Goal: Information Seeking & Learning: Learn about a topic

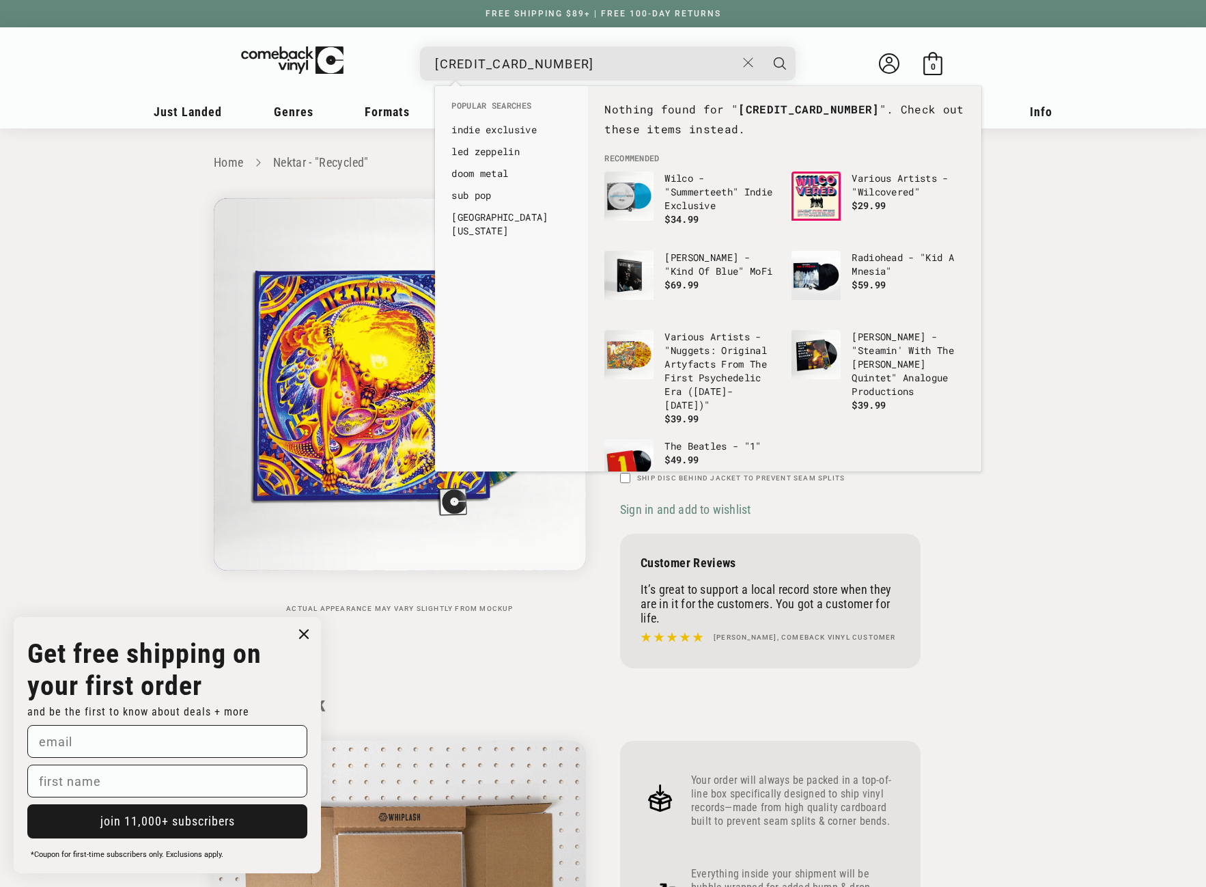
scroll to position [1366, 0]
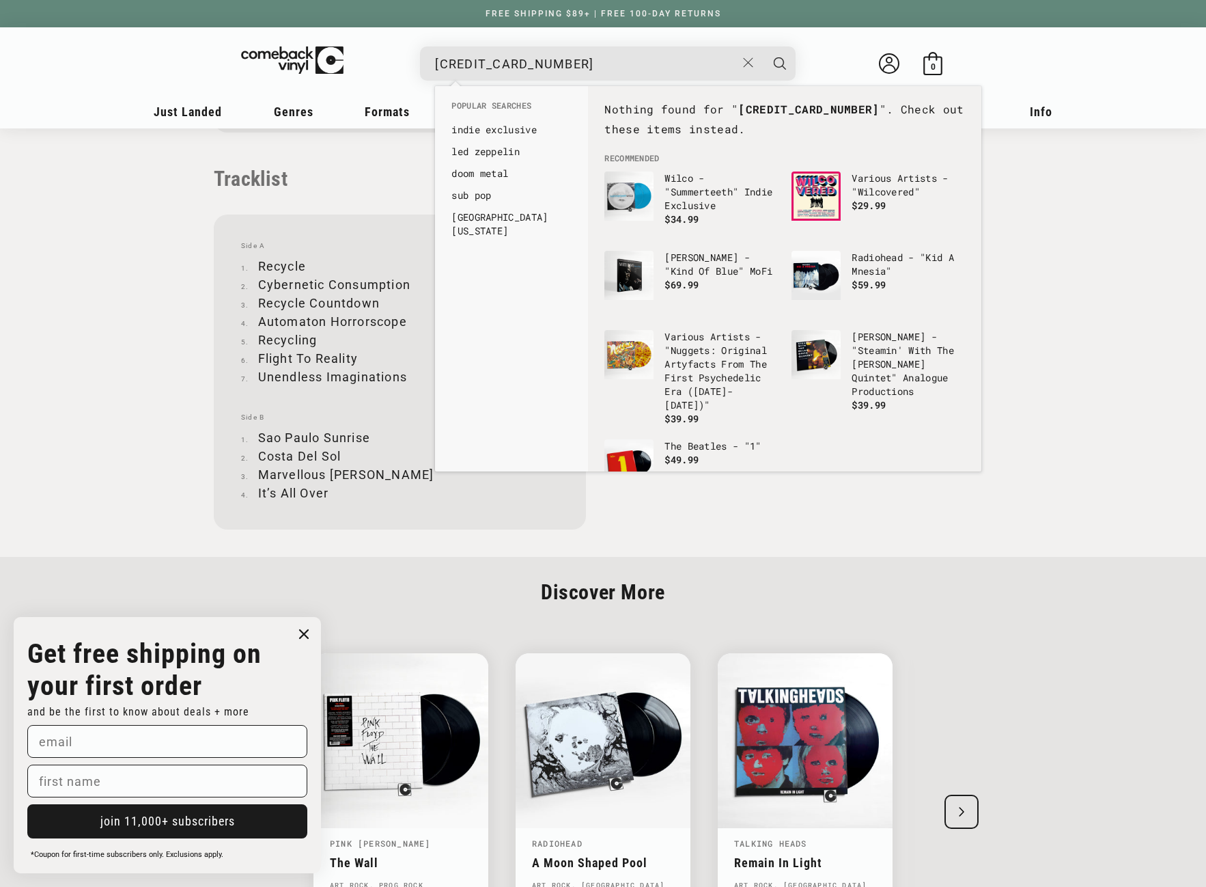
drag, startPoint x: 554, startPoint y: 59, endPoint x: 420, endPoint y: 67, distance: 134.2
click at [420, 67] on div "602537962105 See all results... 0 results 0 results" at bounding box center [608, 63] width 376 height 34
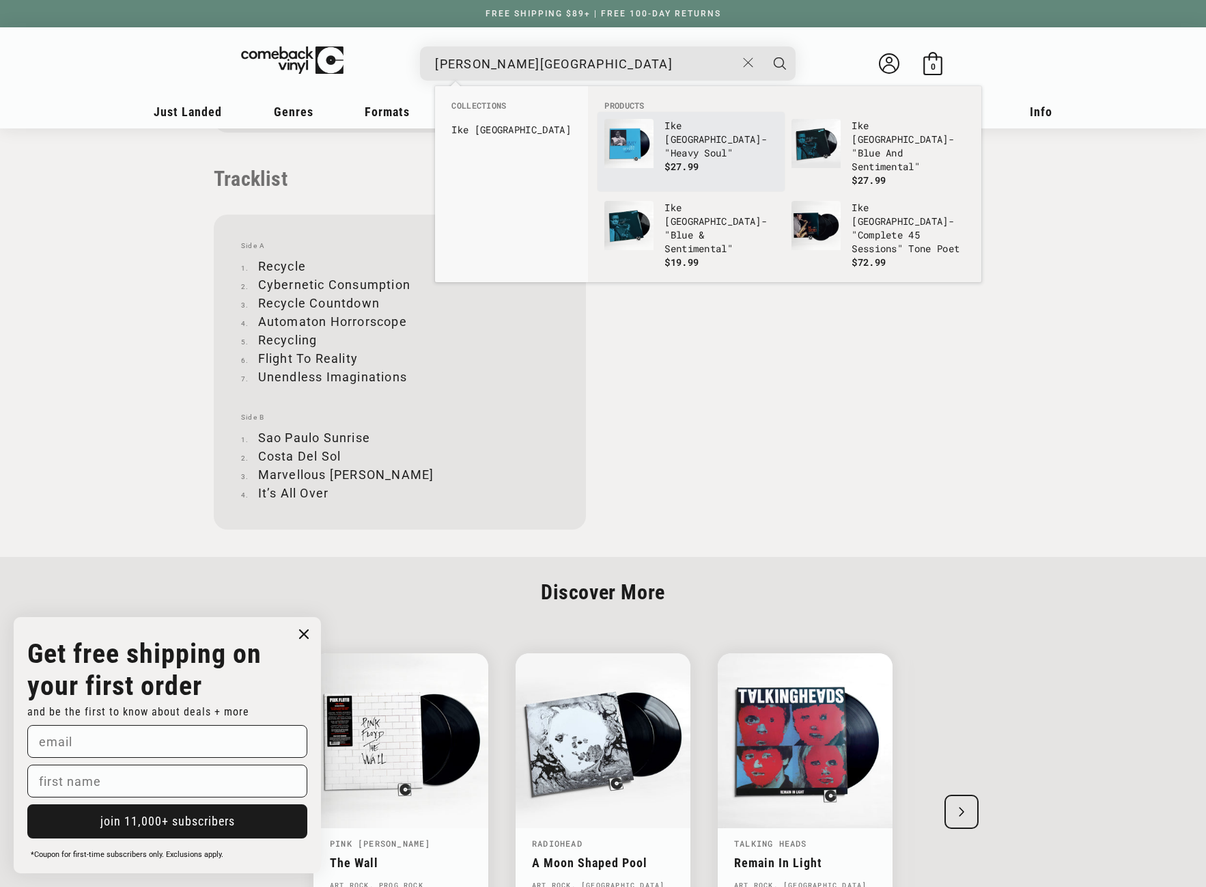
type input "[PERSON_NAME][GEOGRAPHIC_DATA]"
click at [629, 155] on img "Products" at bounding box center [629, 143] width 49 height 49
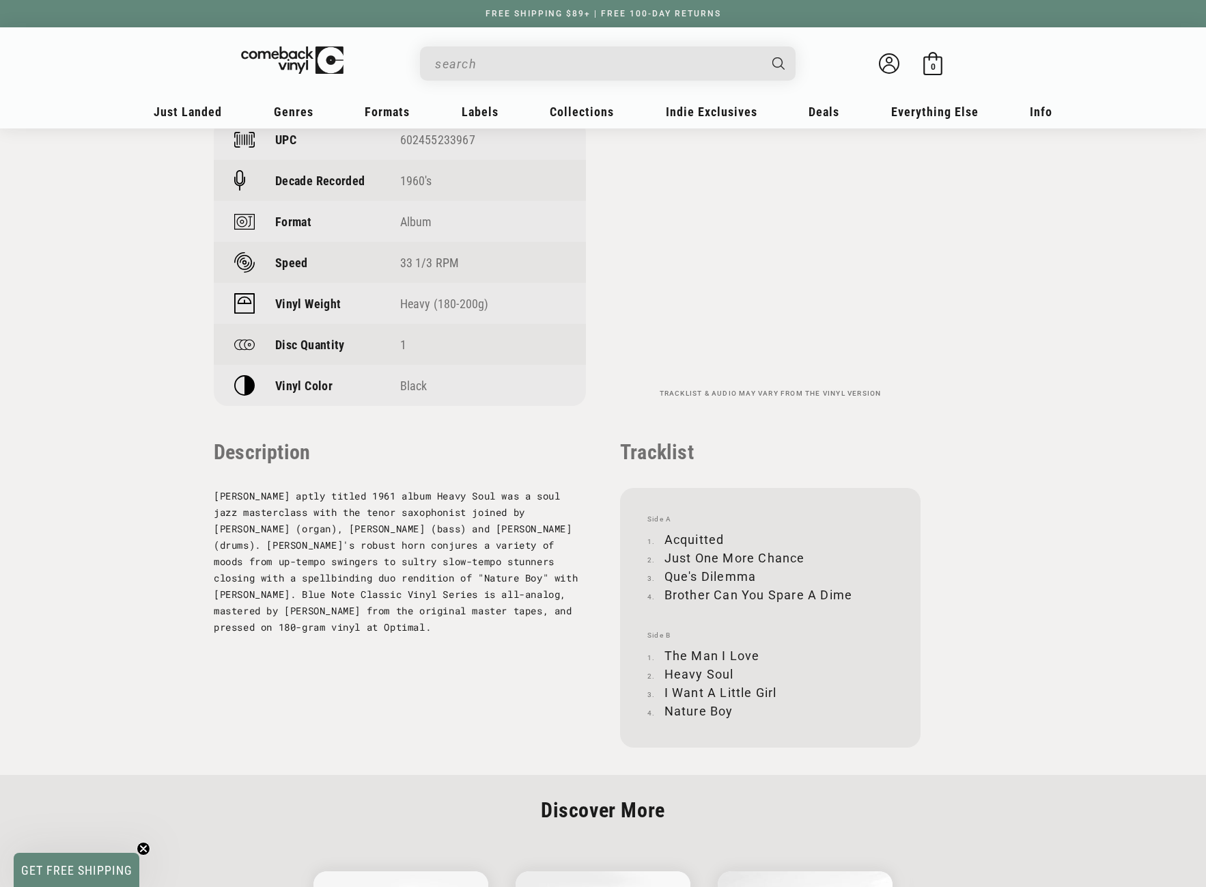
scroll to position [1161, 0]
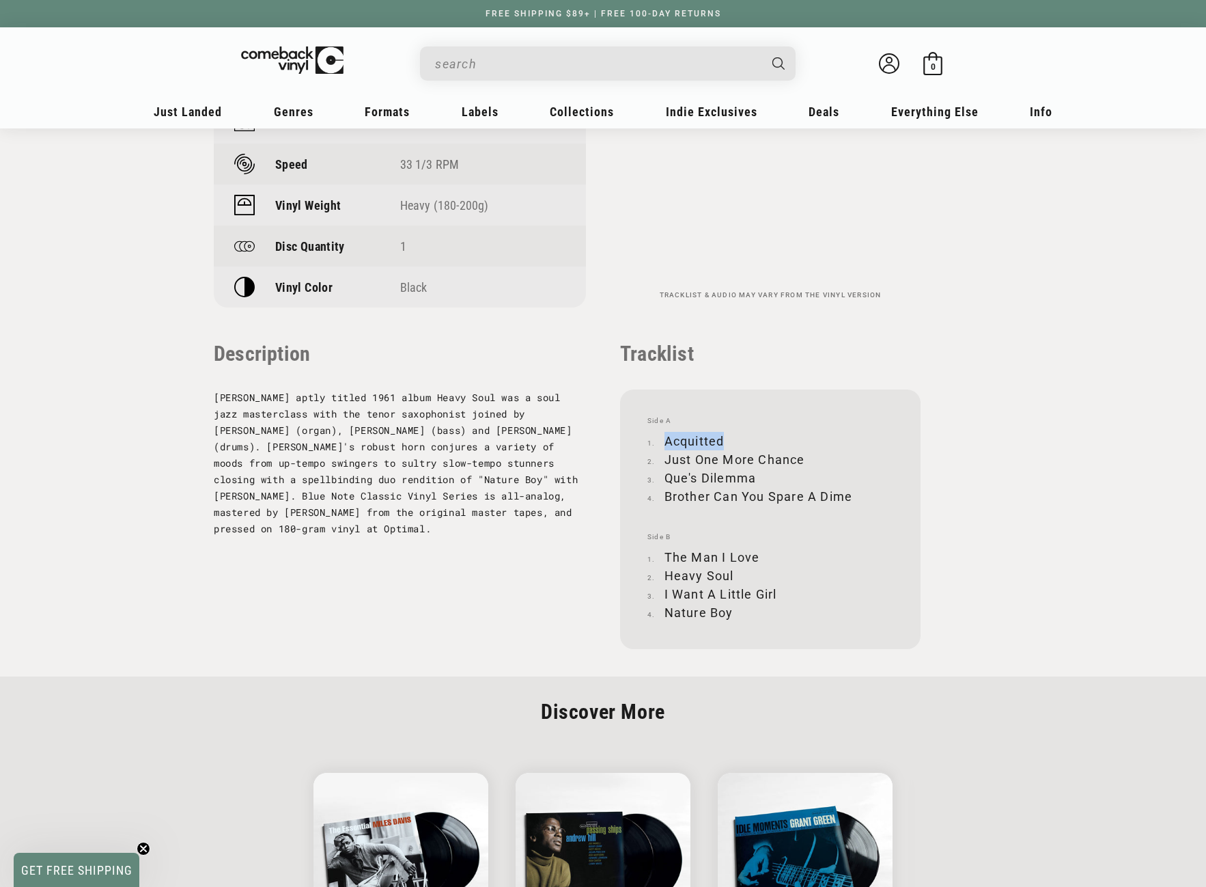
drag, startPoint x: 668, startPoint y: 412, endPoint x: 728, endPoint y: 410, distance: 59.5
click at [728, 432] on li "Acquitted" at bounding box center [771, 441] width 246 height 18
copy li "Acquitted"
drag, startPoint x: 665, startPoint y: 430, endPoint x: 801, endPoint y: 425, distance: 136.1
click at [801, 450] on li "Just One More Chance" at bounding box center [771, 459] width 246 height 18
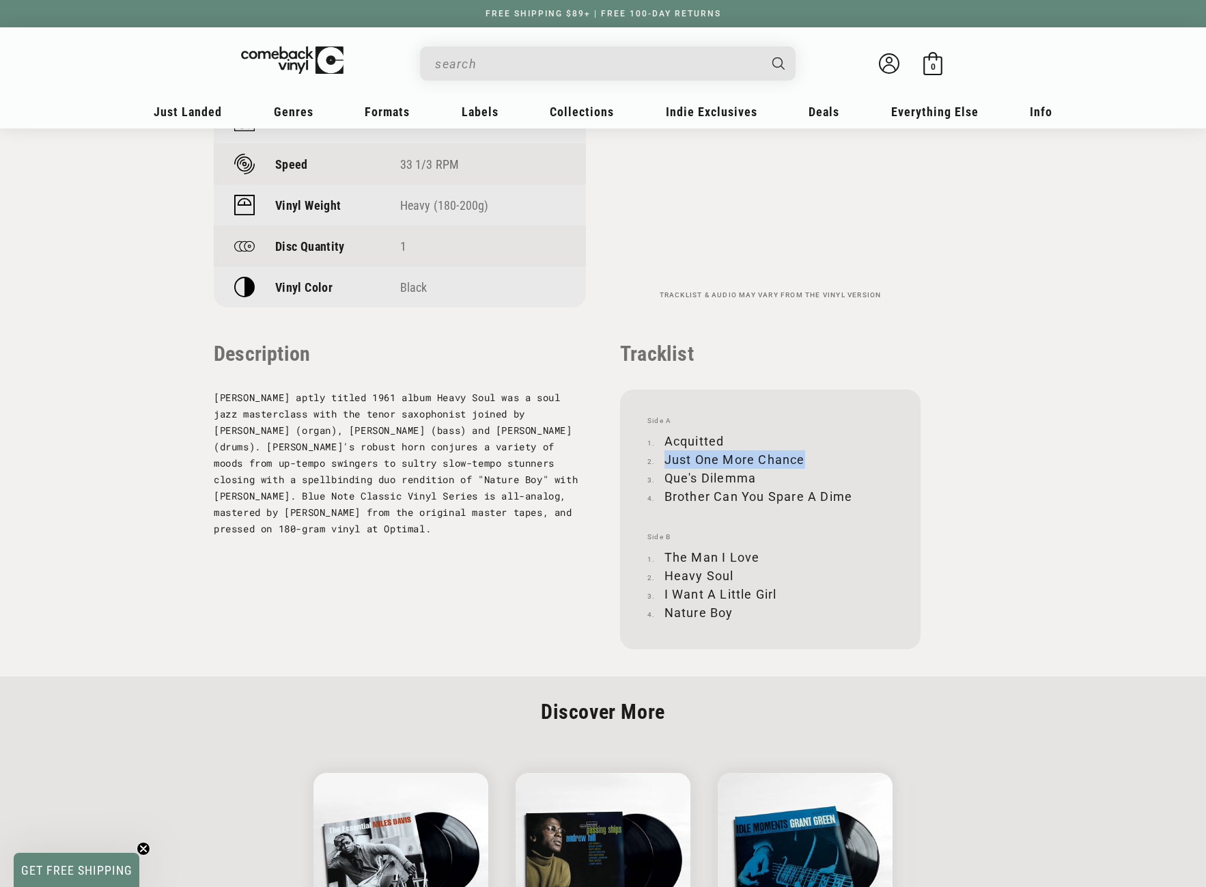
copy li "Just One More Chance"
drag, startPoint x: 666, startPoint y: 452, endPoint x: 757, endPoint y: 449, distance: 90.9
click at [757, 469] on li "Que's Dilemma" at bounding box center [771, 478] width 246 height 18
copy li "Que's Dilemma"
drag, startPoint x: 664, startPoint y: 467, endPoint x: 859, endPoint y: 467, distance: 195.4
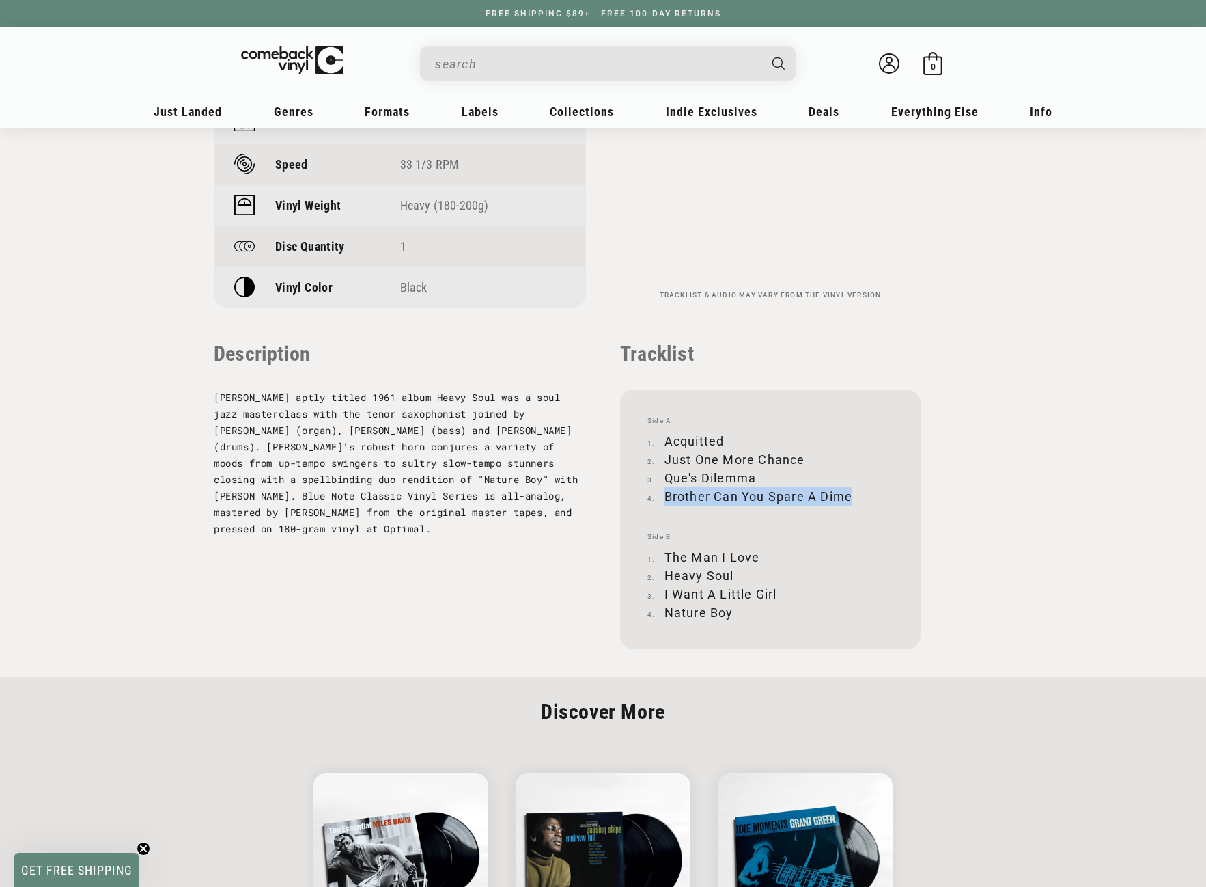
click at [859, 487] on li "Brother Can You Spare A Dime" at bounding box center [771, 496] width 246 height 18
copy li "Brother Can You Spare A Dime"
drag, startPoint x: 667, startPoint y: 525, endPoint x: 756, endPoint y: 527, distance: 89.5
click at [756, 548] on li "The Man I Love" at bounding box center [771, 557] width 246 height 18
copy li "The Man I Love"
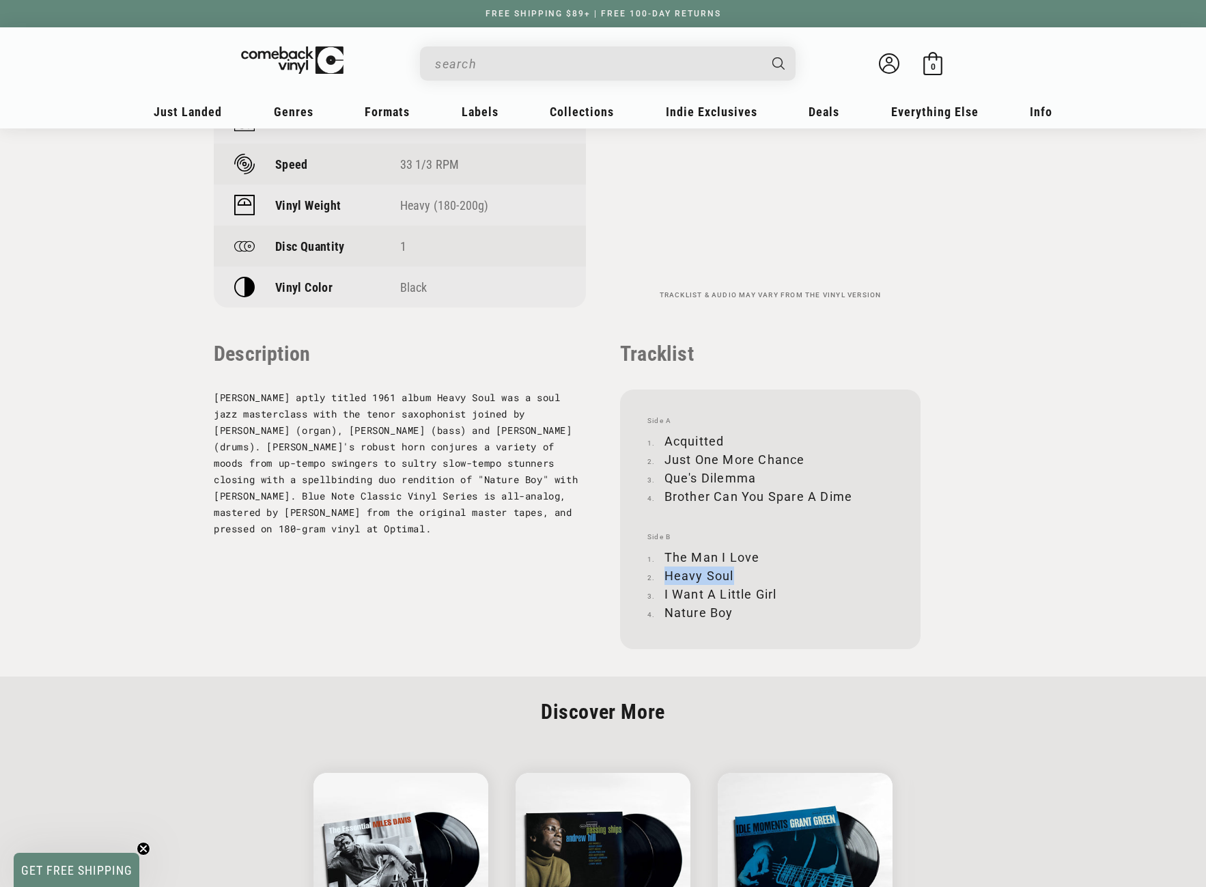
drag, startPoint x: 667, startPoint y: 547, endPoint x: 733, endPoint y: 547, distance: 66.3
click at [733, 566] on li "Heavy Soul" at bounding box center [771, 575] width 246 height 18
copy li "Heavy Soul"
drag, startPoint x: 665, startPoint y: 567, endPoint x: 779, endPoint y: 566, distance: 113.4
click at [779, 585] on li "I Want A Little Girl" at bounding box center [771, 594] width 246 height 18
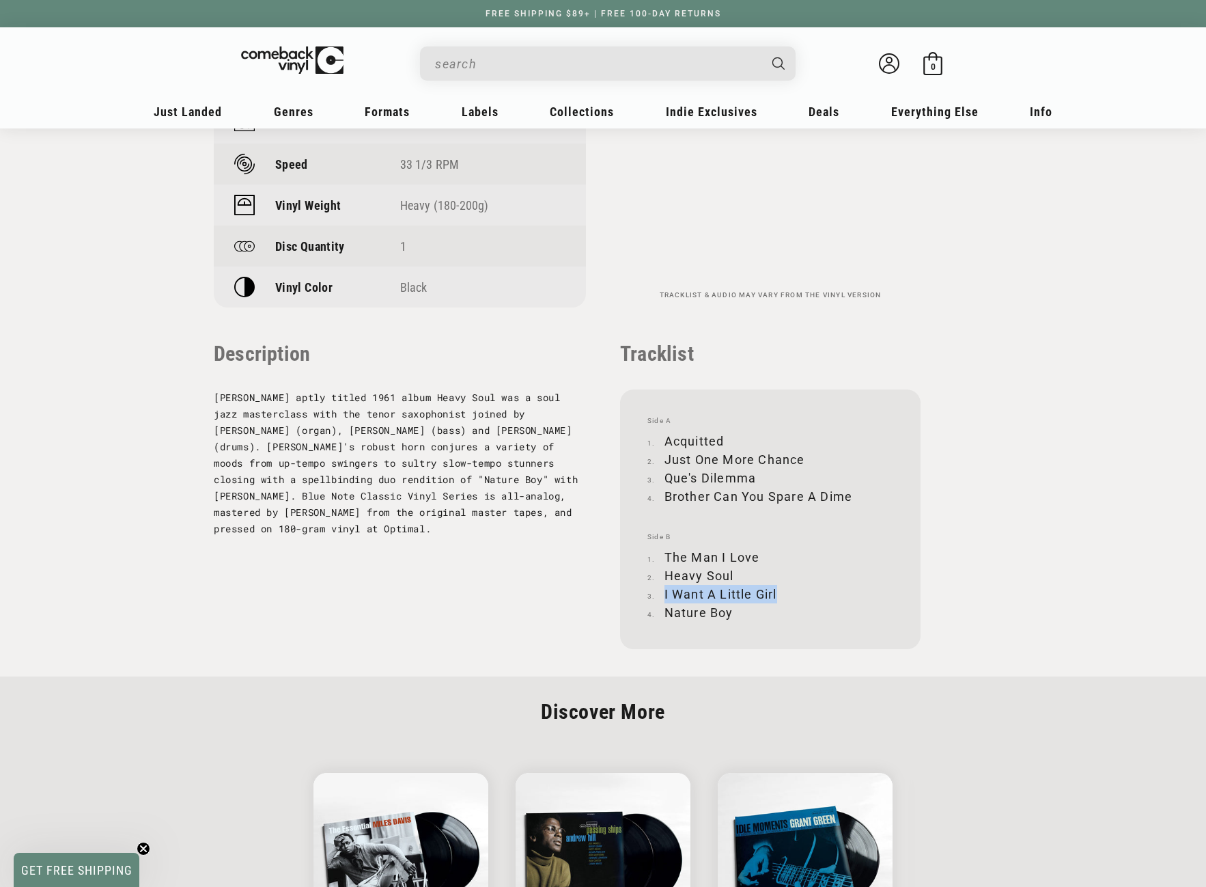
copy li "I Want A Little Girl"
drag, startPoint x: 665, startPoint y: 587, endPoint x: 732, endPoint y: 581, distance: 66.5
click at [732, 603] on li "Nature Boy" at bounding box center [771, 612] width 246 height 18
copy li "Nature Boy"
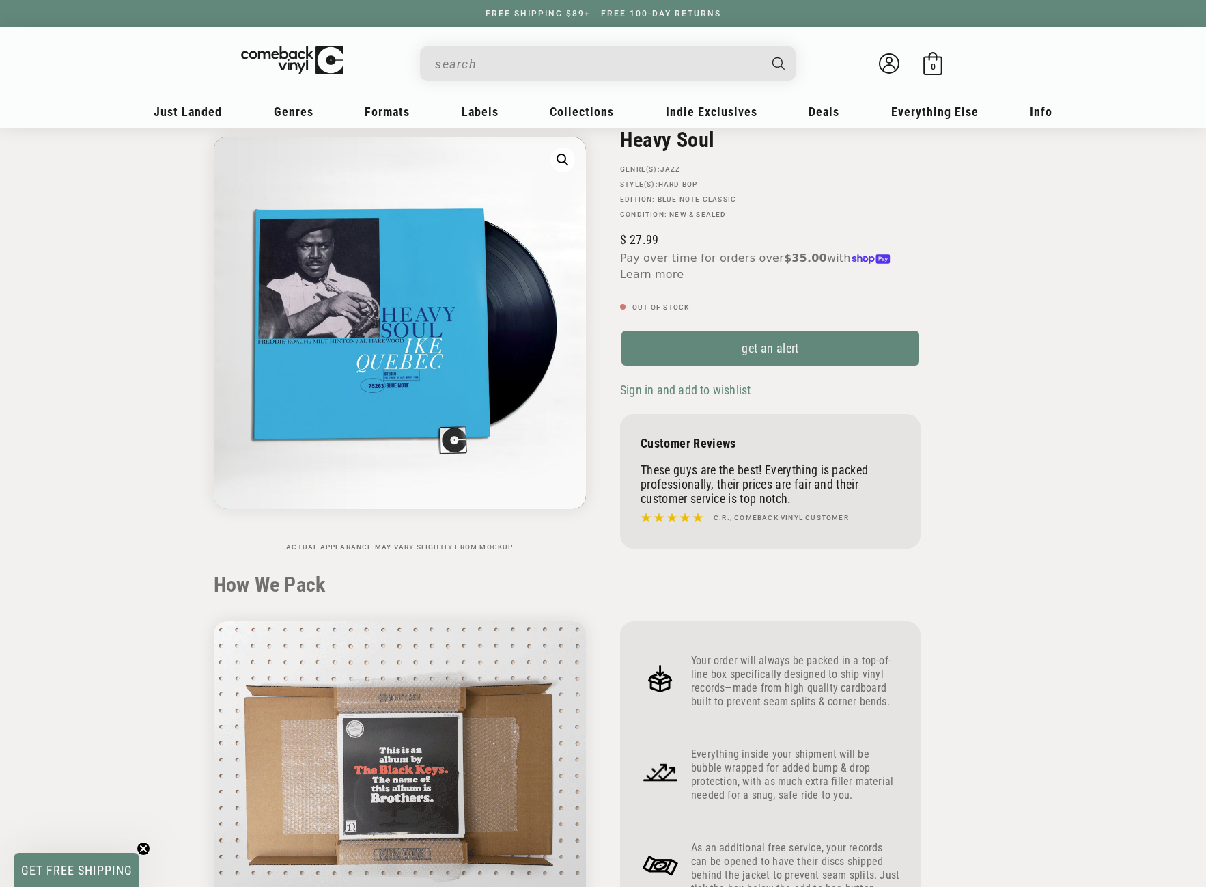
scroll to position [0, 0]
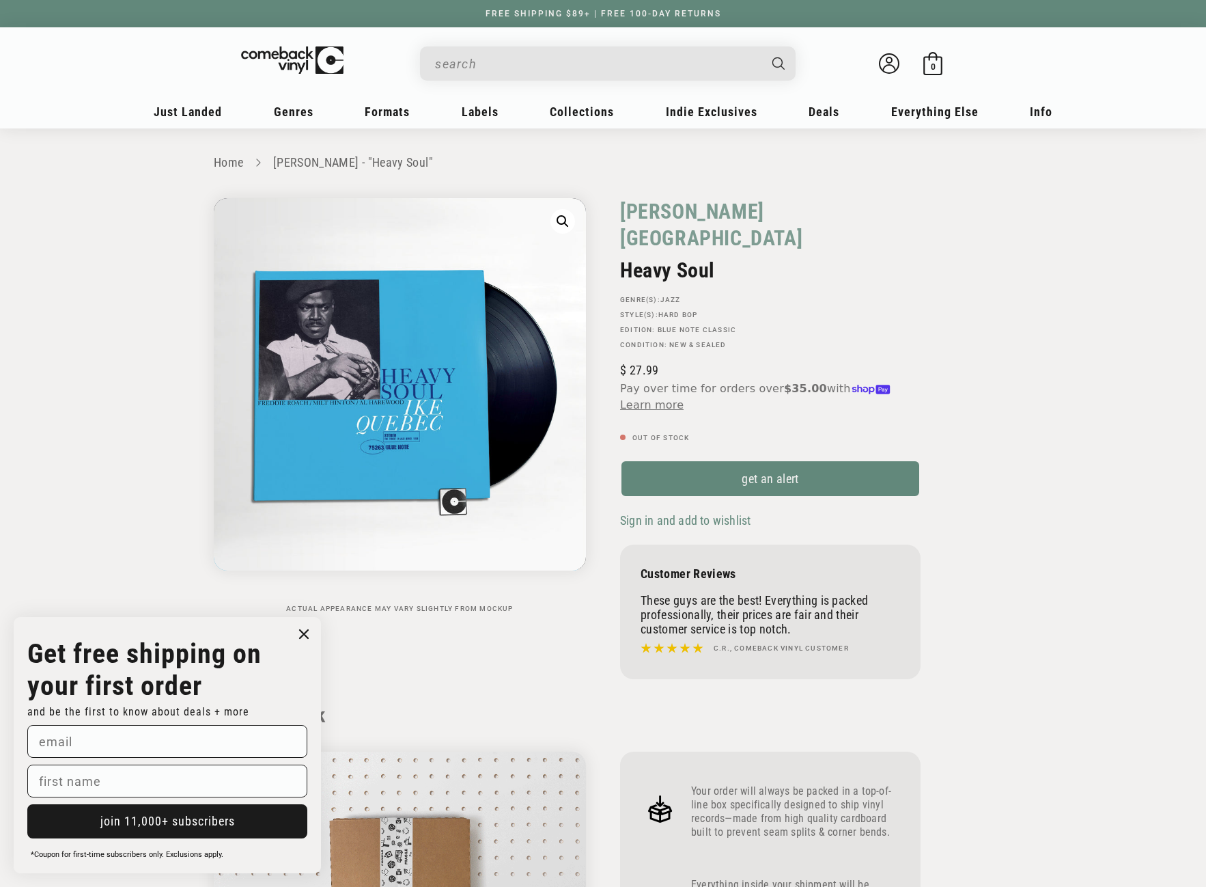
click at [481, 66] on input "When autocomplete results are available use up and down arrows to review and en…" at bounding box center [597, 64] width 324 height 28
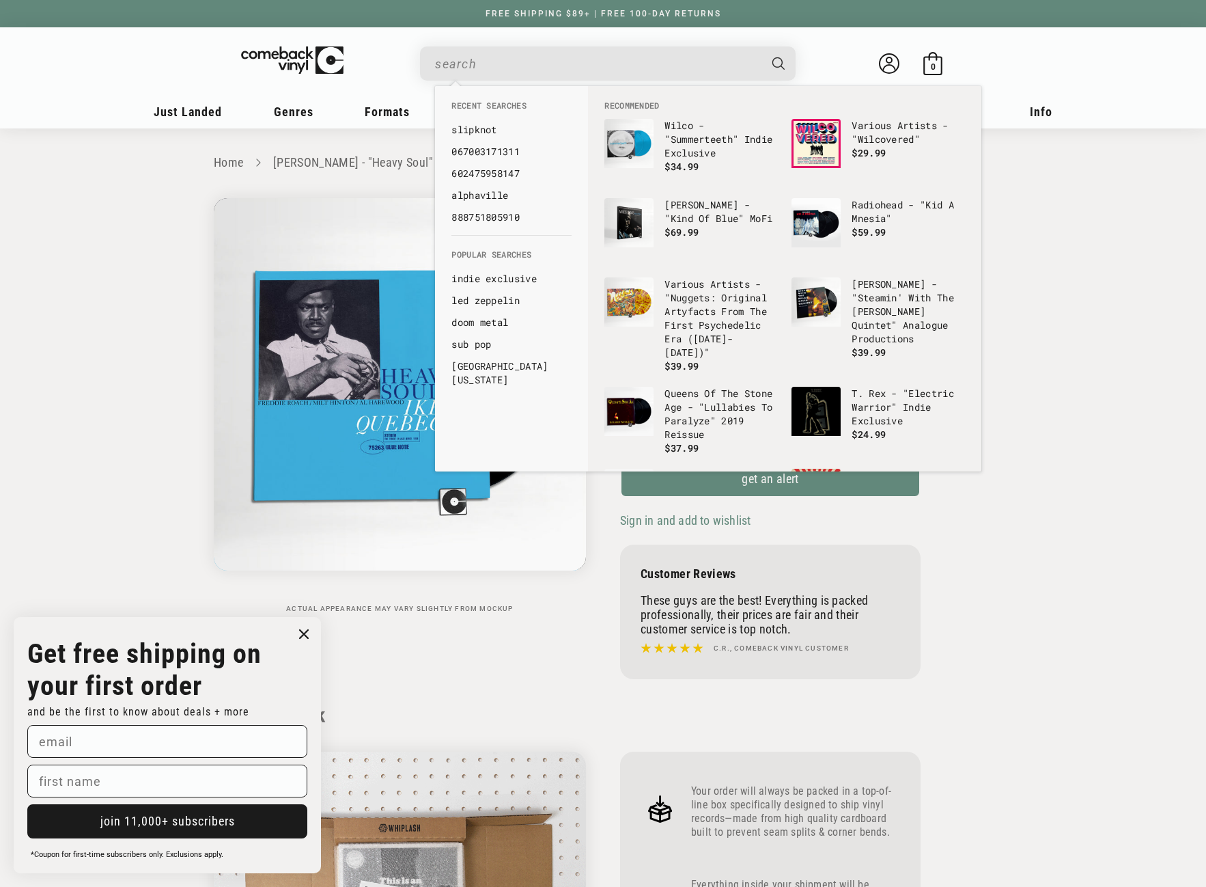
paste input "Beautifully Broken"
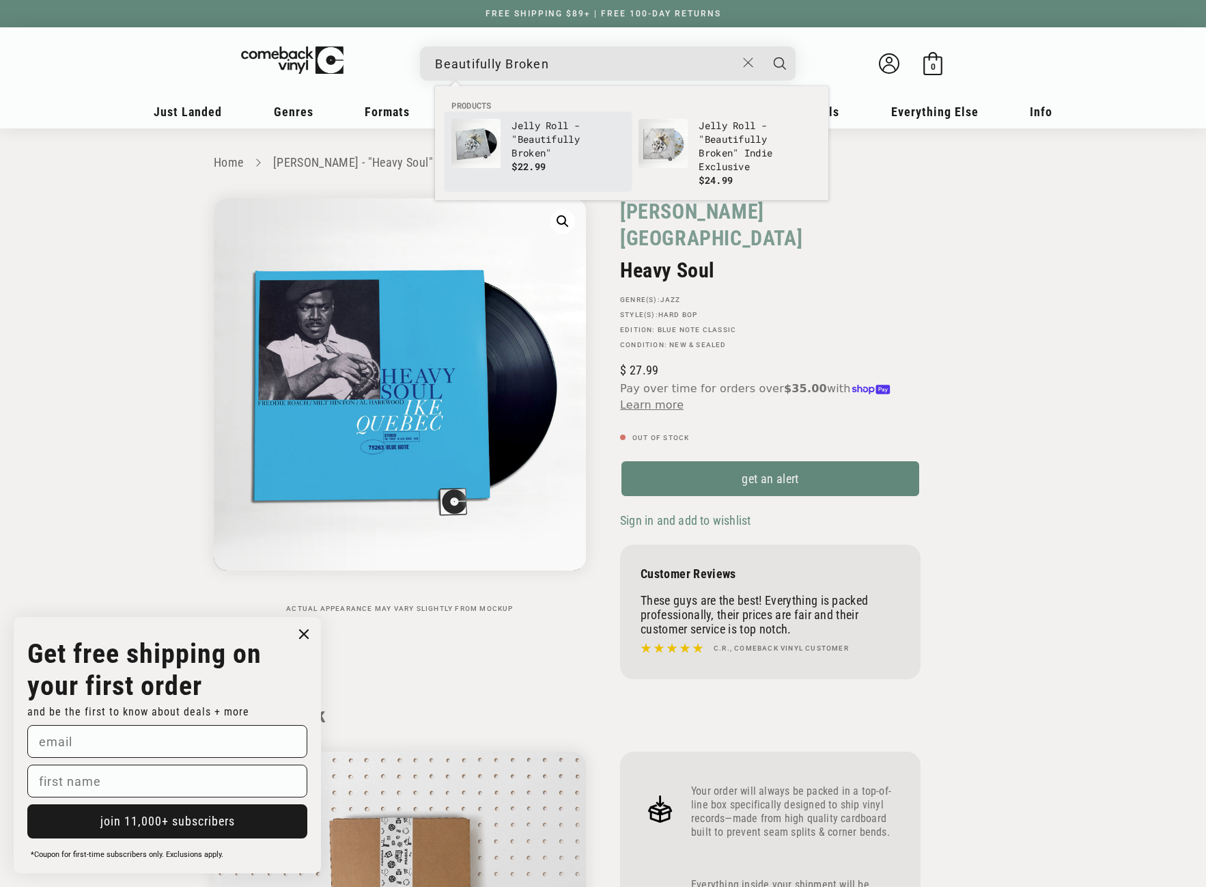
type input "Beautifully Broken"
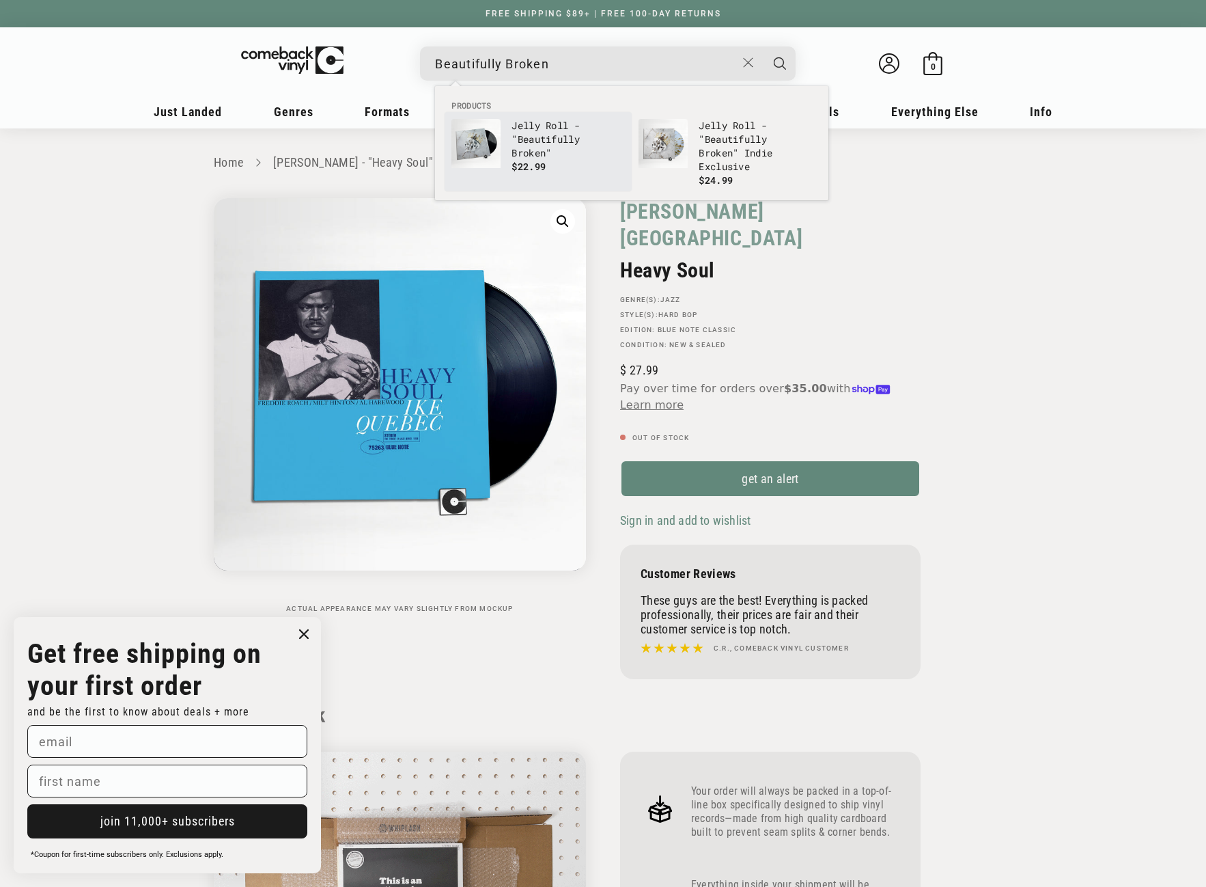
click at [495, 156] on img "Products" at bounding box center [476, 143] width 49 height 49
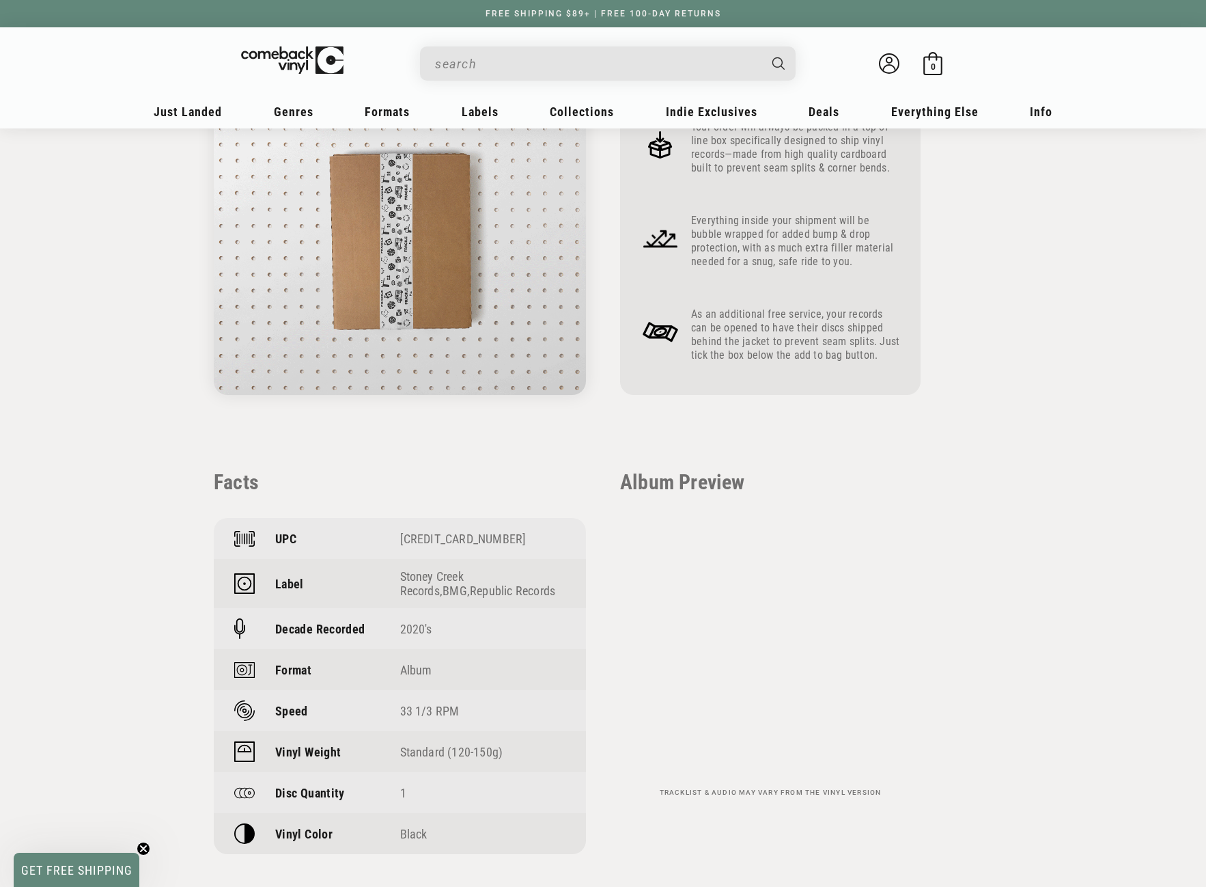
scroll to position [615, 0]
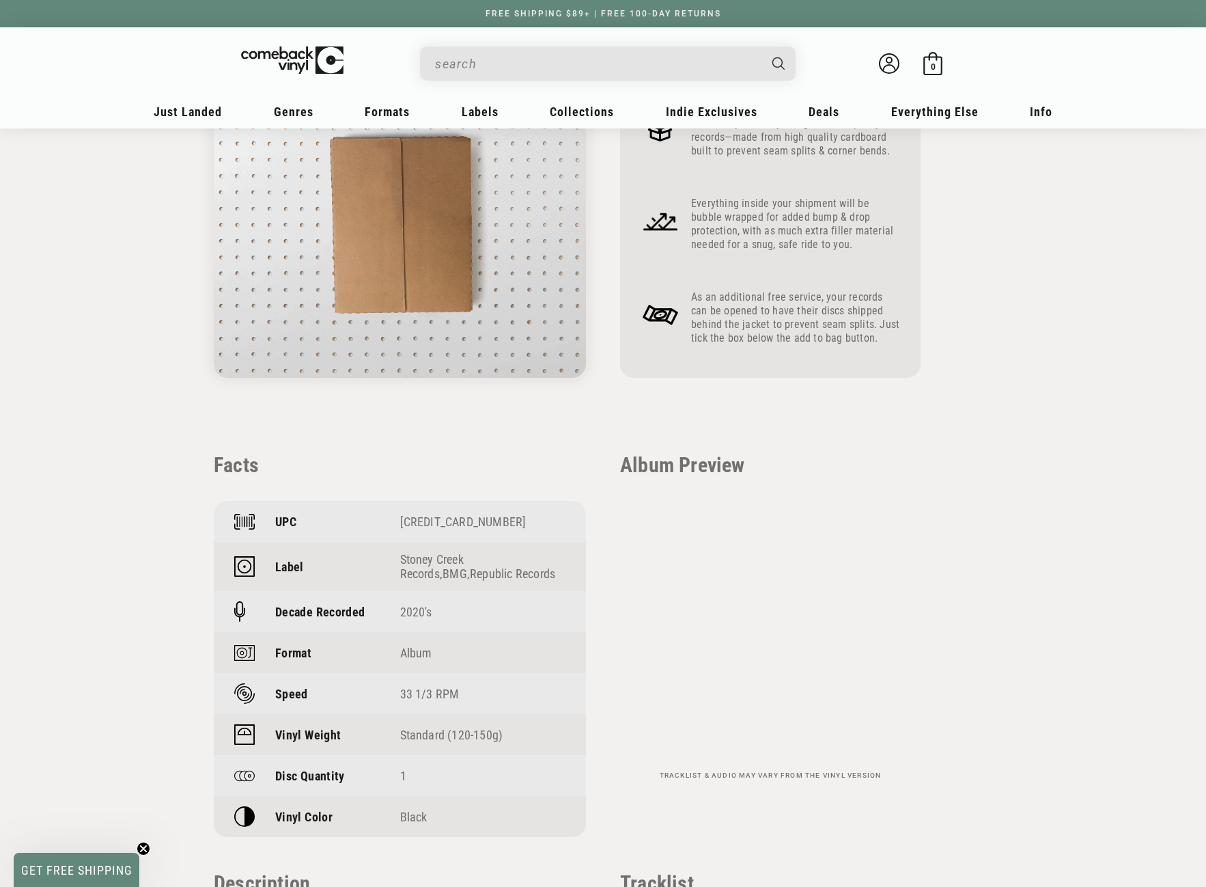
click at [967, 639] on div "Facts UPC 602465998832 Label Stoney Creek Records , BMG , Republic Records Deca…" at bounding box center [603, 871] width 779 height 836
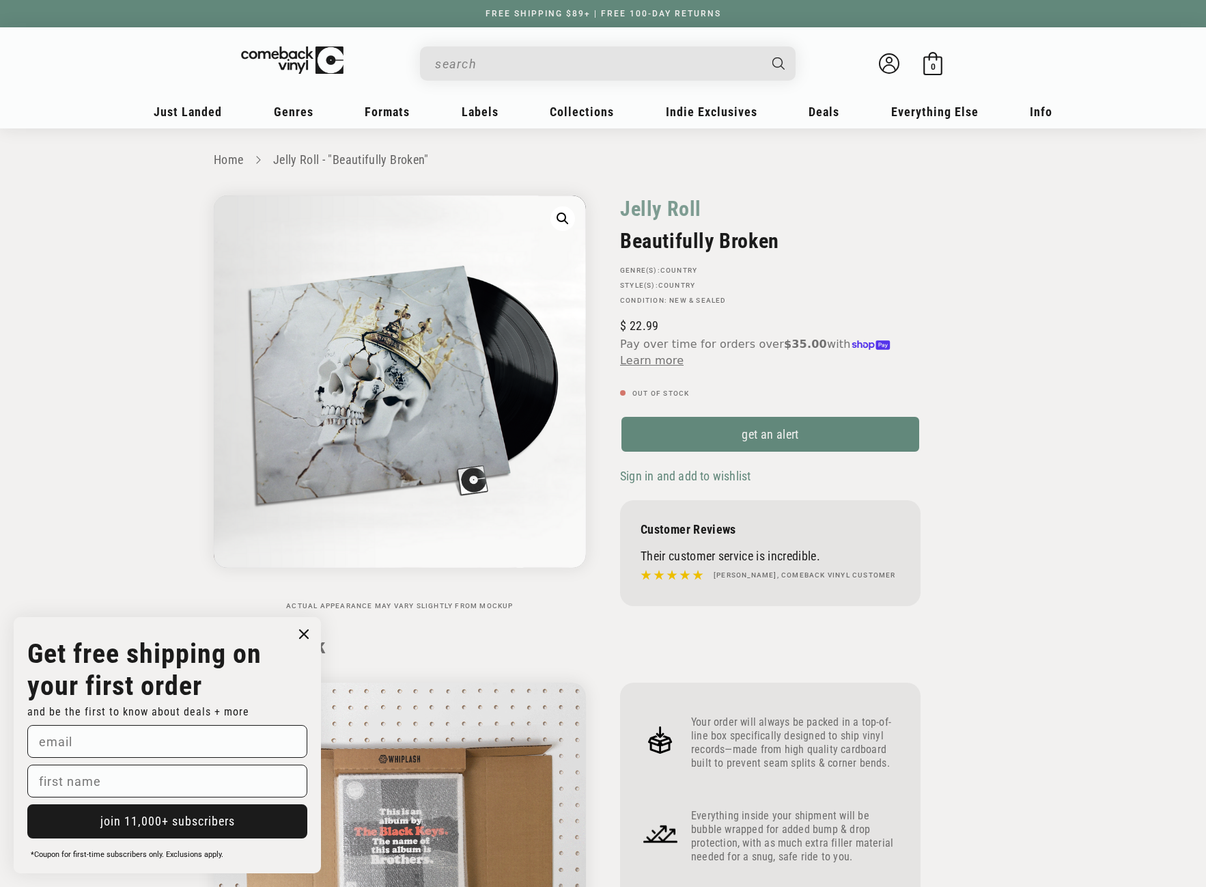
scroll to position [0, 0]
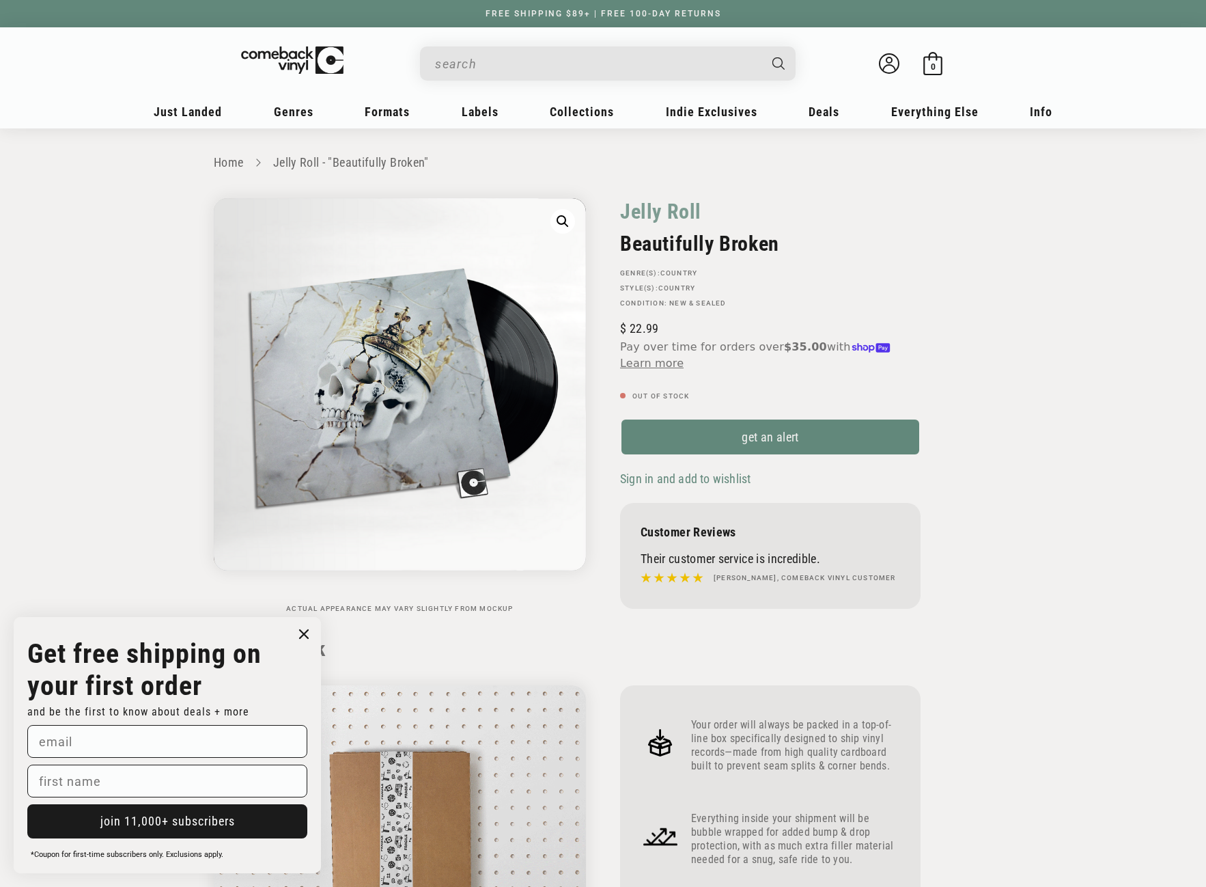
click at [531, 59] on input "When autocomplete results are available use up and down arrows to review and en…" at bounding box center [597, 64] width 324 height 28
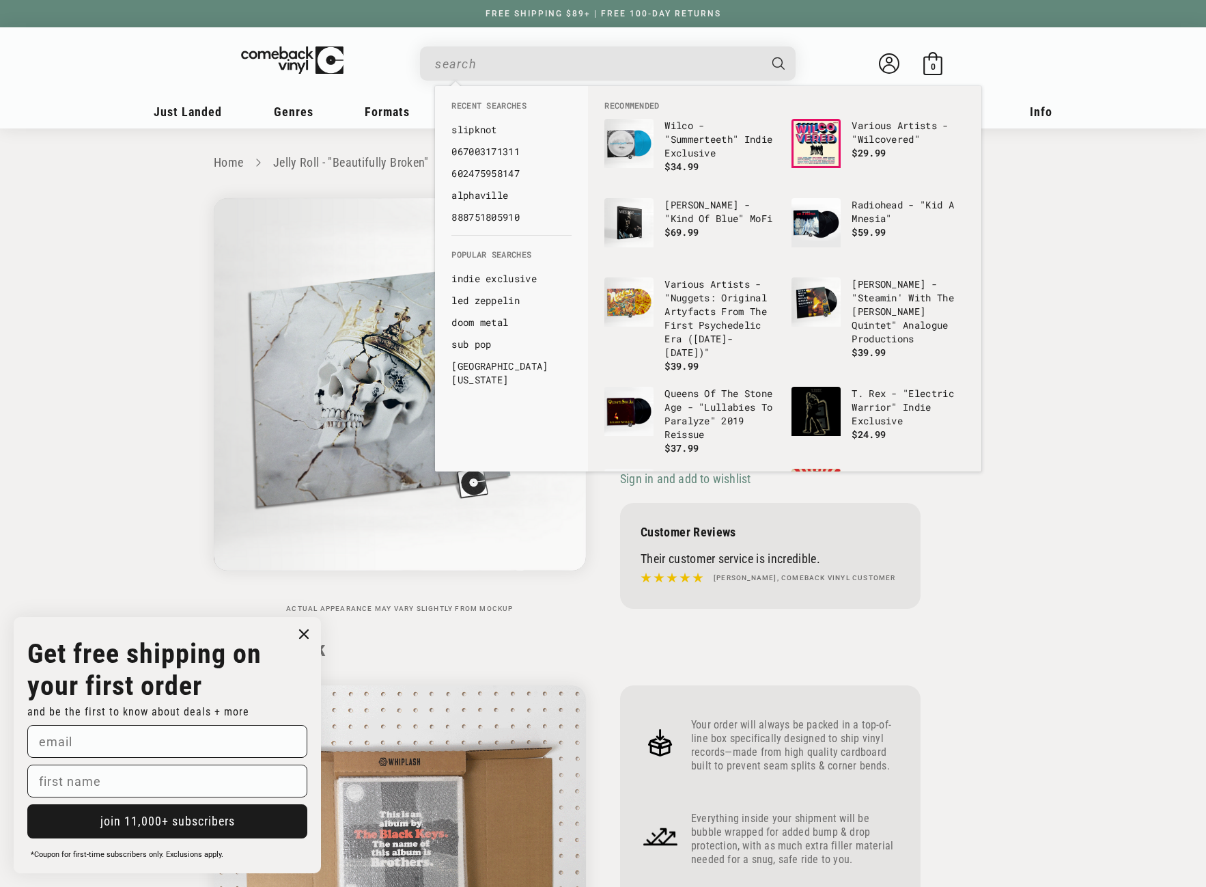
paste input "4050538907681"
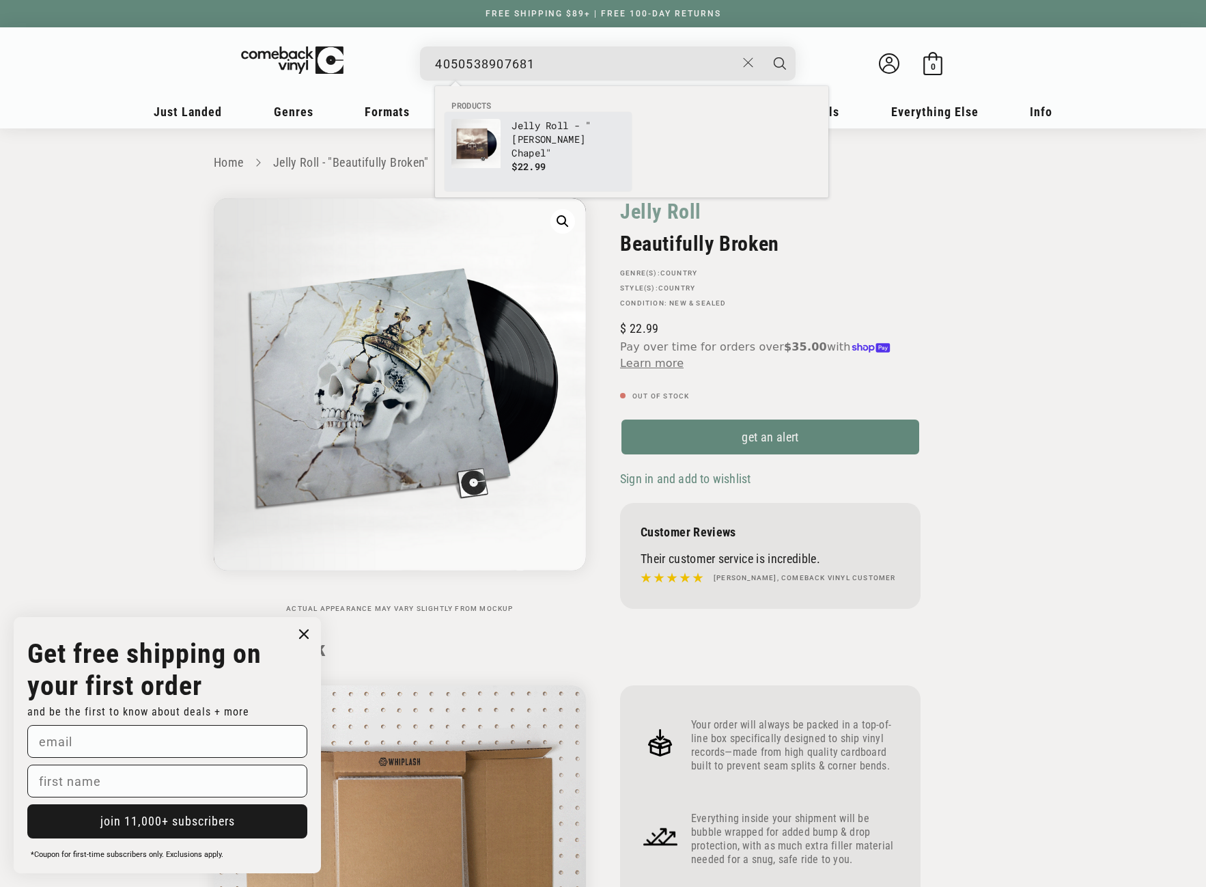
type input "4050538907681"
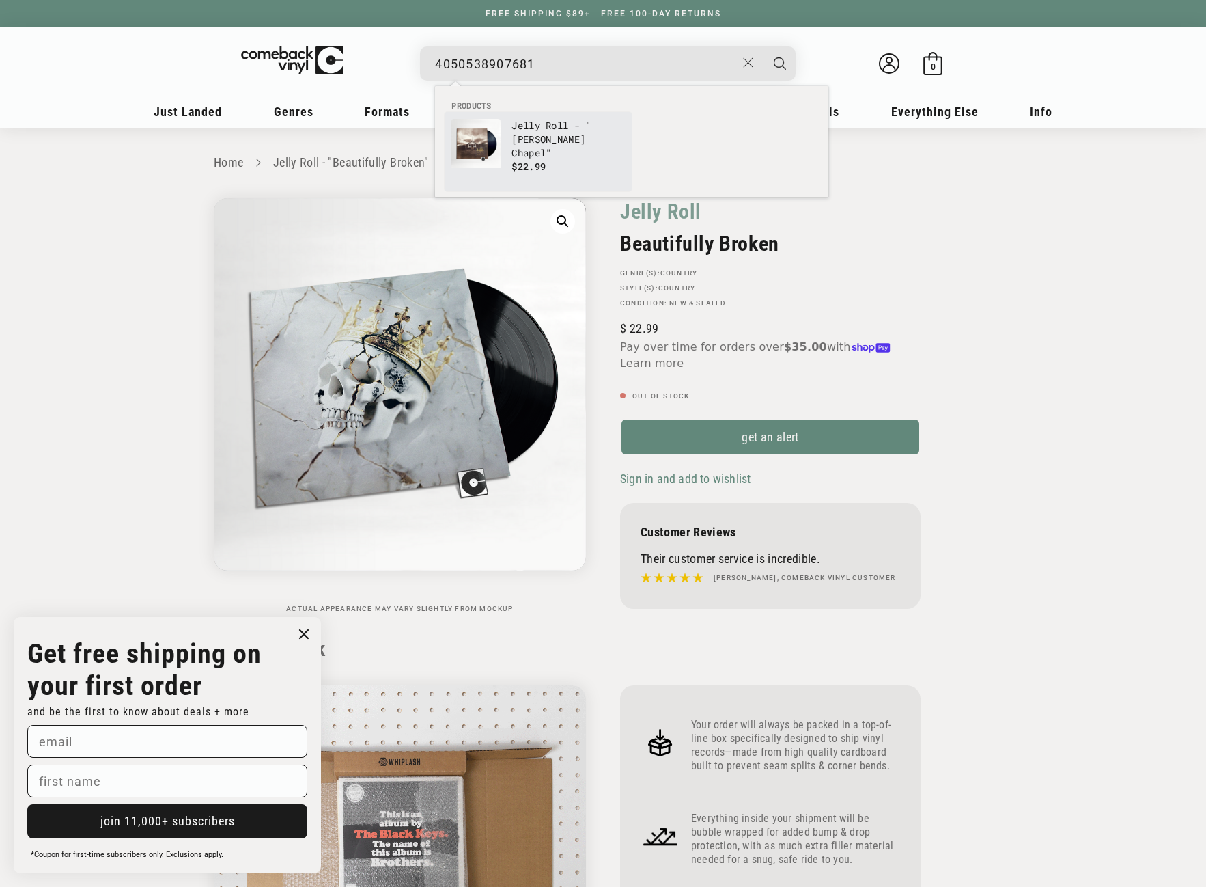
click at [562, 141] on p "Jelly Roll - "Whitsitt Chapel"" at bounding box center [568, 139] width 113 height 41
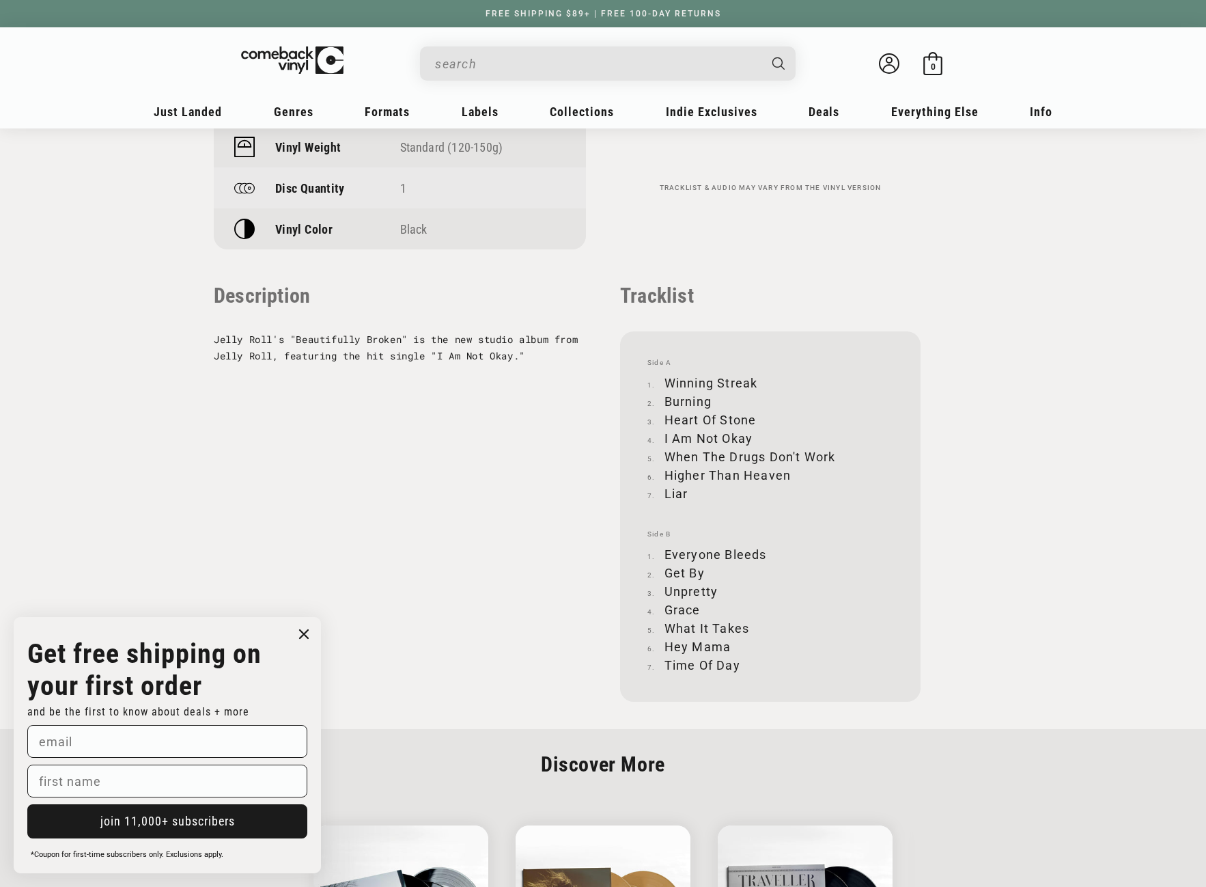
scroll to position [1230, 0]
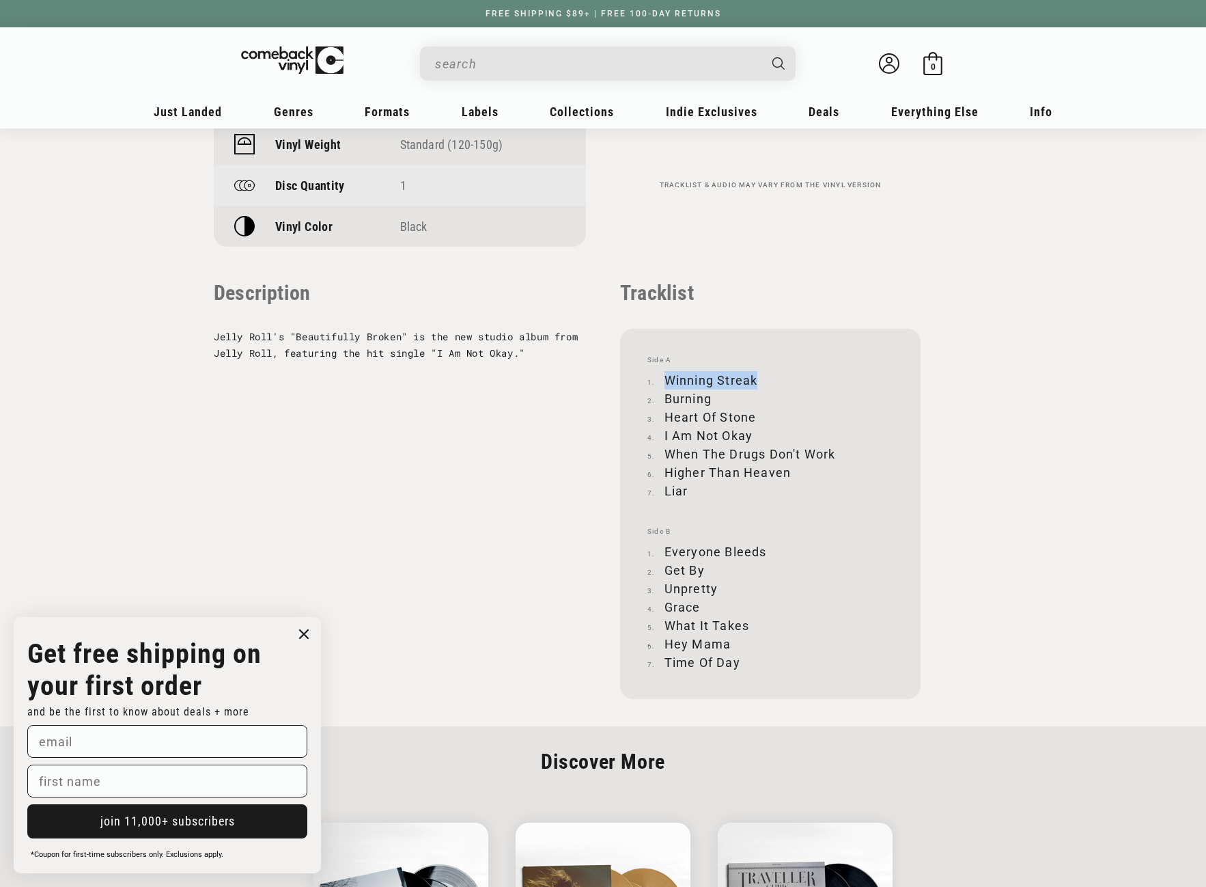
drag, startPoint x: 666, startPoint y: 378, endPoint x: 756, endPoint y: 372, distance: 90.3
click at [756, 372] on li "Winning Streak" at bounding box center [771, 380] width 246 height 18
copy li "Winning Streak"
drag, startPoint x: 665, startPoint y: 396, endPoint x: 711, endPoint y: 394, distance: 45.8
click at [711, 394] on li "Burning" at bounding box center [771, 398] width 246 height 18
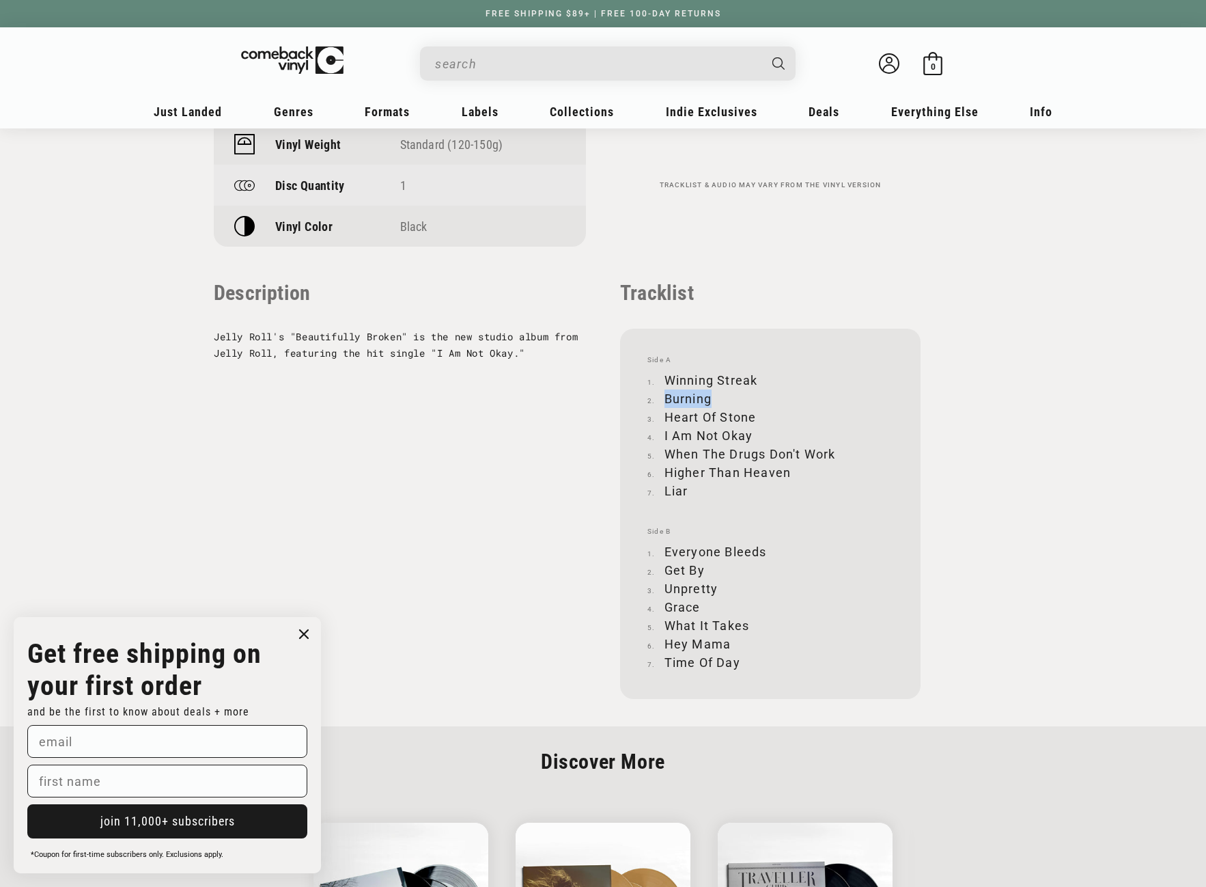
copy li "Burning"
drag, startPoint x: 665, startPoint y: 417, endPoint x: 754, endPoint y: 413, distance: 88.2
click at [754, 413] on li "Heart Of Stone" at bounding box center [771, 417] width 246 height 18
copy li "Heart Of Stone"
drag, startPoint x: 665, startPoint y: 433, endPoint x: 752, endPoint y: 430, distance: 86.8
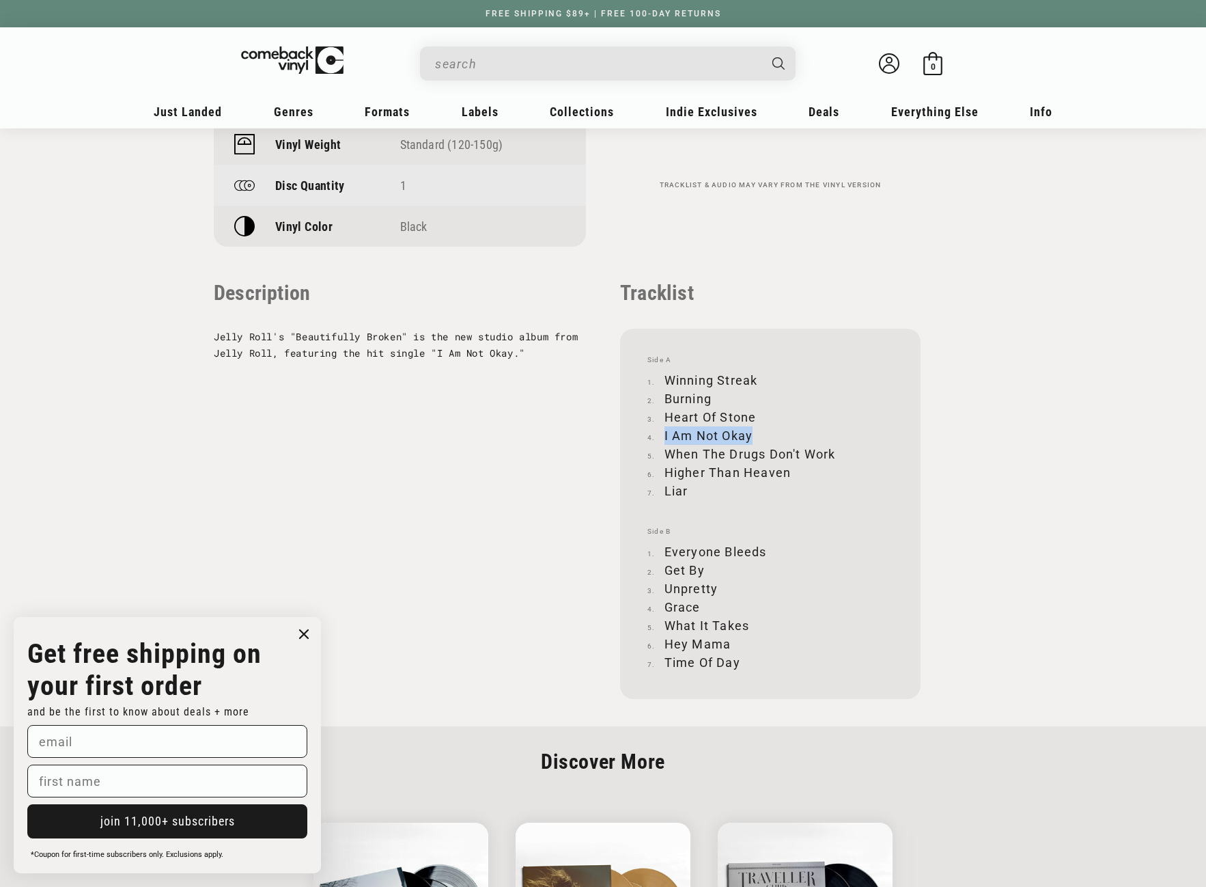
click at [752, 430] on li "I Am Not Okay" at bounding box center [771, 435] width 246 height 18
copy li "I Am Not Okay"
drag, startPoint x: 667, startPoint y: 453, endPoint x: 834, endPoint y: 449, distance: 166.7
click at [834, 449] on li "When The Drugs Don't Work" at bounding box center [771, 454] width 246 height 18
copy li "When The Drugs Don't Work"
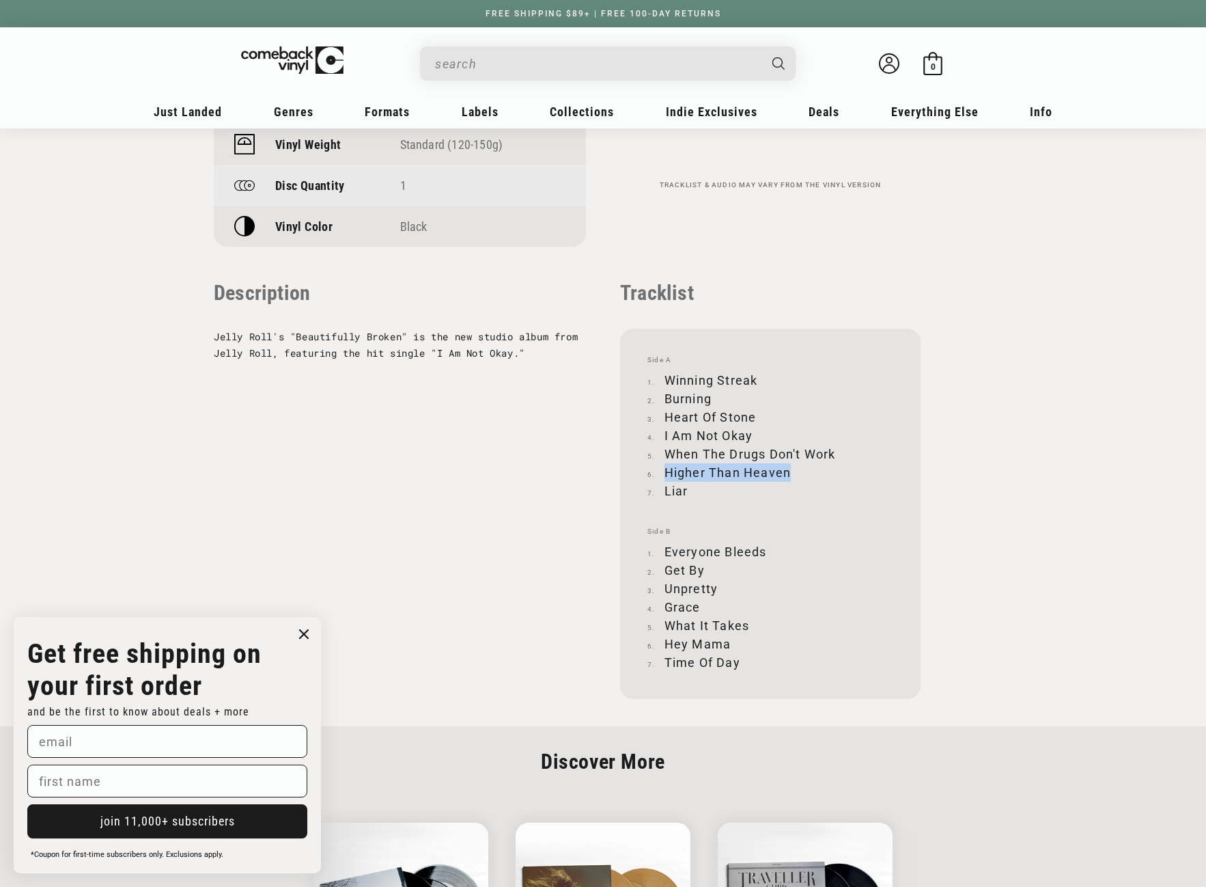
drag, startPoint x: 667, startPoint y: 471, endPoint x: 787, endPoint y: 468, distance: 119.6
click at [787, 468] on li "Higher Than Heaven" at bounding box center [771, 472] width 246 height 18
copy li "Higher Than Heaven"
drag, startPoint x: 664, startPoint y: 491, endPoint x: 687, endPoint y: 488, distance: 23.4
click at [687, 488] on li "Liar" at bounding box center [771, 491] width 246 height 18
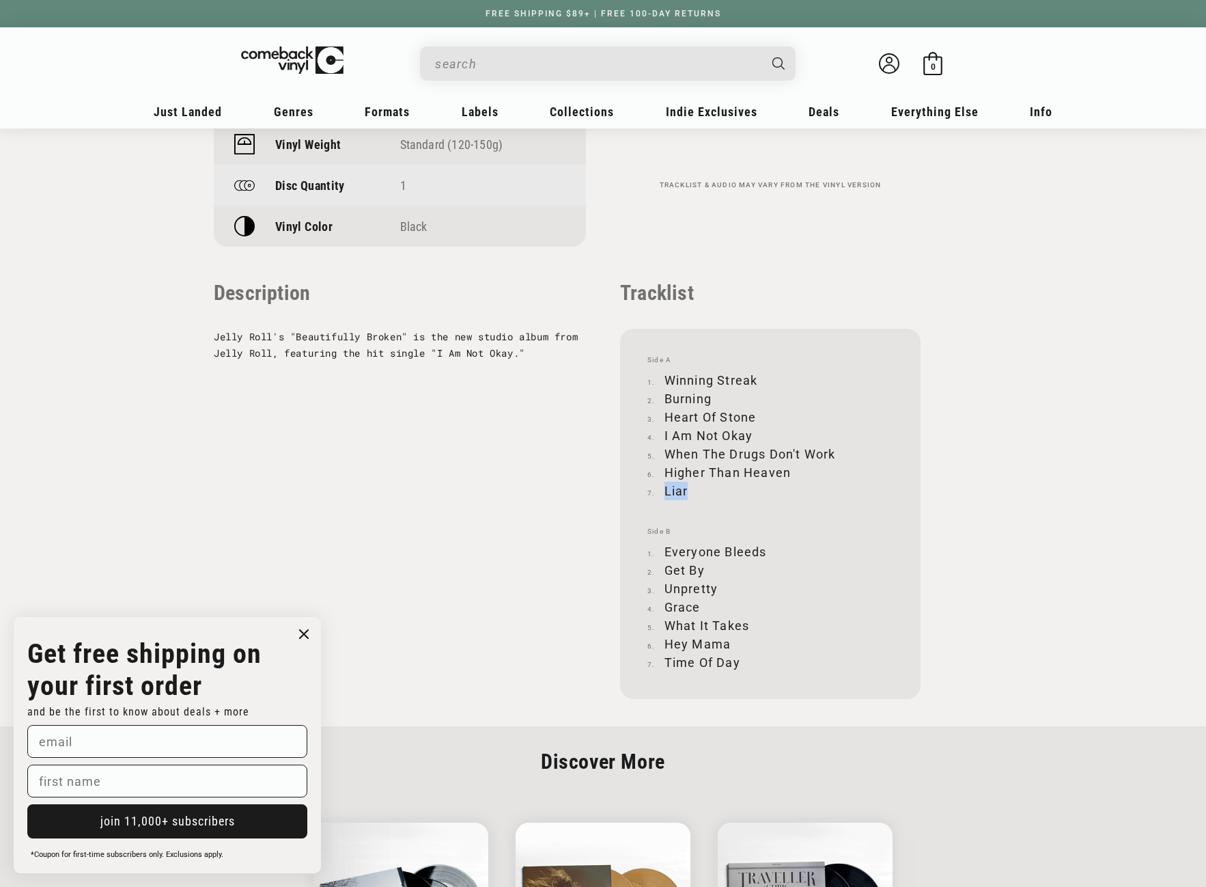
copy li "Liar"
drag, startPoint x: 665, startPoint y: 547, endPoint x: 764, endPoint y: 549, distance: 98.4
click at [764, 549] on li "Everyone Bleeds" at bounding box center [771, 551] width 246 height 18
copy li "Everyone Bleeds"
drag, startPoint x: 666, startPoint y: 570, endPoint x: 706, endPoint y: 572, distance: 40.4
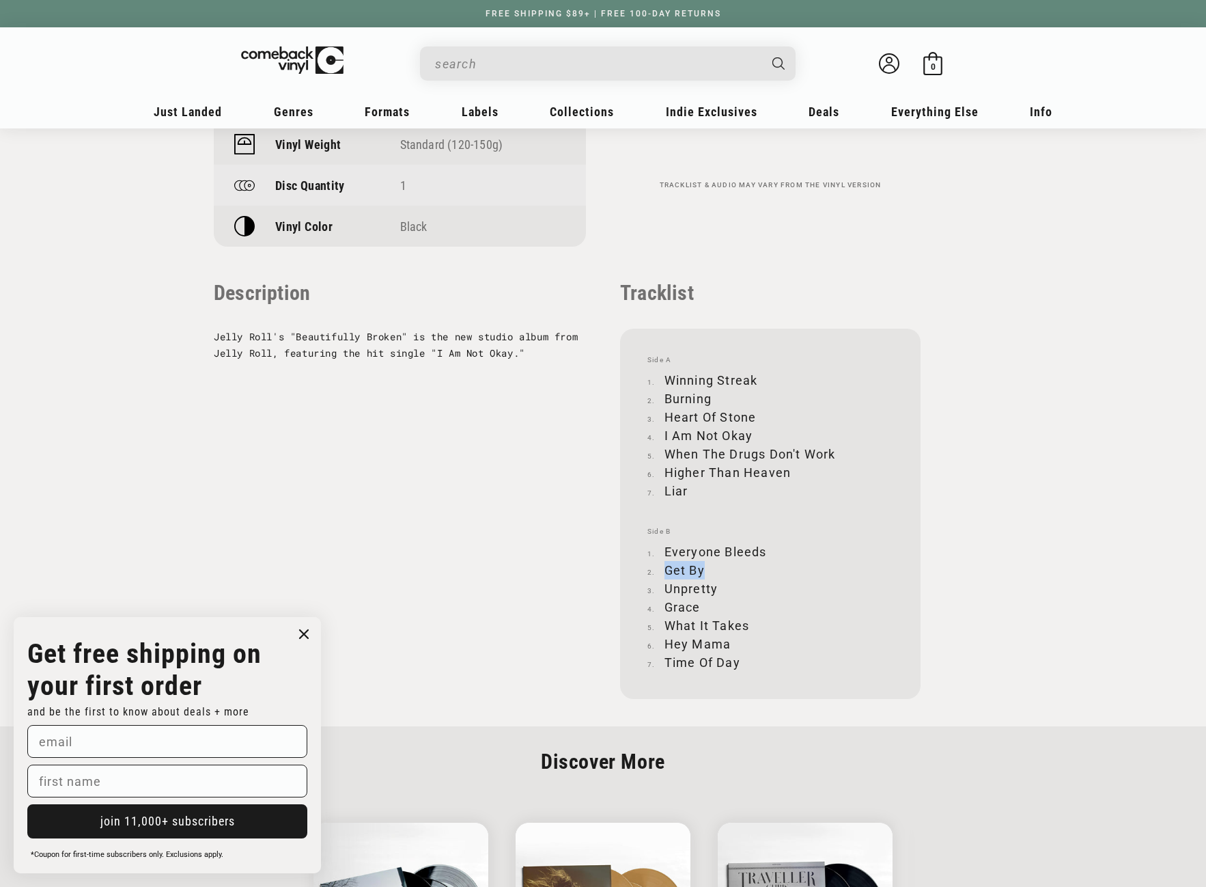
click at [706, 572] on li "Get By" at bounding box center [771, 570] width 246 height 18
copy li "Get By"
drag, startPoint x: 665, startPoint y: 587, endPoint x: 722, endPoint y: 583, distance: 56.8
click at [722, 583] on li "Unpretty" at bounding box center [771, 588] width 246 height 18
copy li "Unpretty"
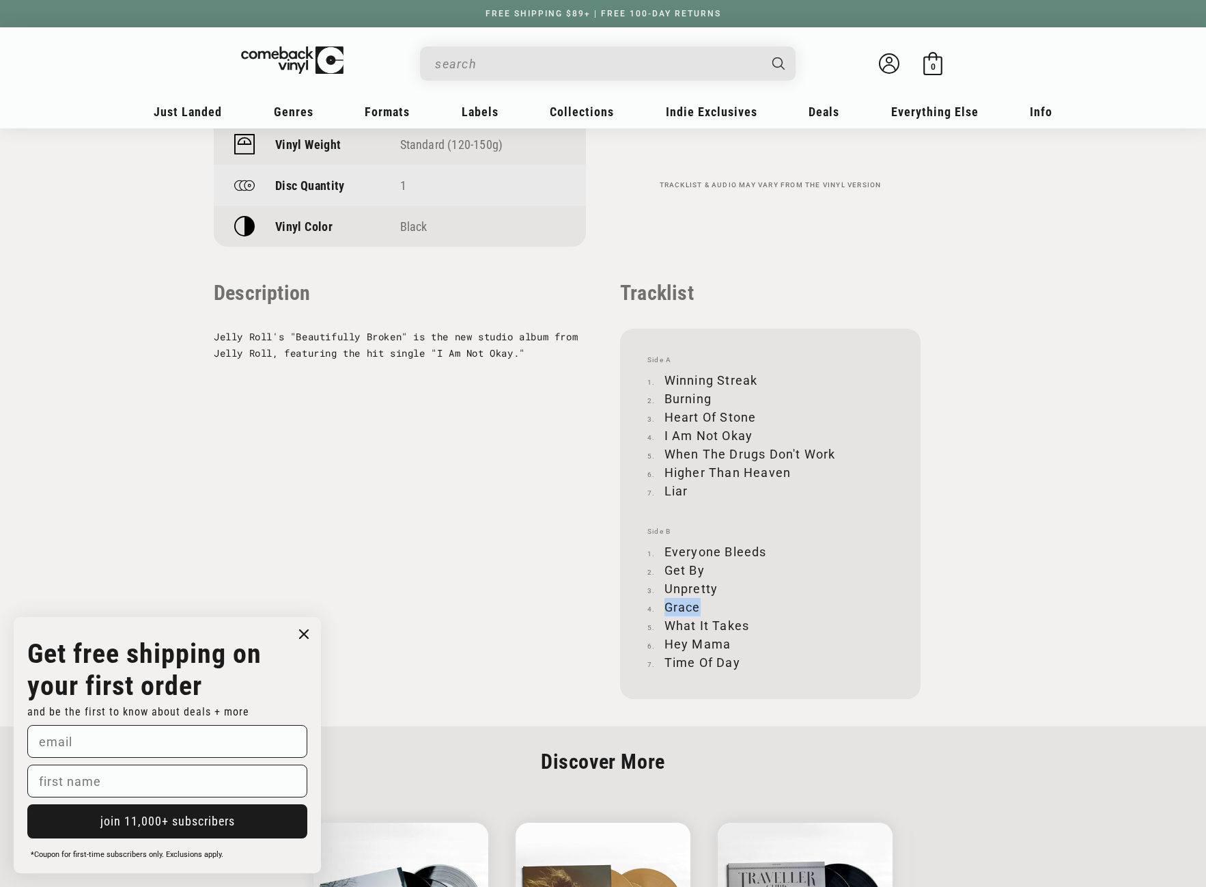
drag, startPoint x: 666, startPoint y: 607, endPoint x: 698, endPoint y: 604, distance: 32.3
click at [698, 604] on li "Grace" at bounding box center [771, 607] width 246 height 18
drag, startPoint x: 667, startPoint y: 620, endPoint x: 748, endPoint y: 620, distance: 81.3
click at [748, 620] on li "What It Takes" at bounding box center [771, 625] width 246 height 18
drag, startPoint x: 665, startPoint y: 643, endPoint x: 727, endPoint y: 649, distance: 61.8
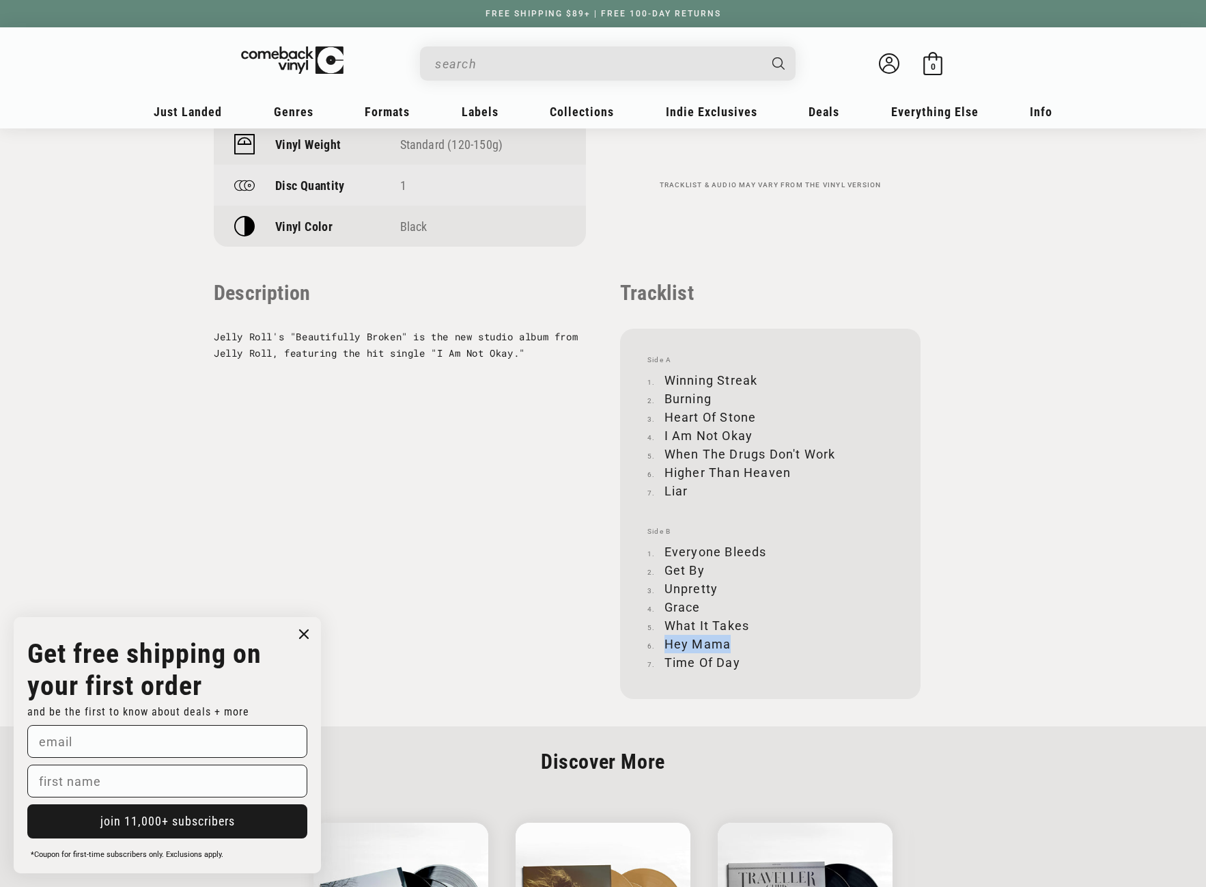
click at [727, 649] on li "Hey Mama" at bounding box center [771, 644] width 246 height 18
drag, startPoint x: 665, startPoint y: 659, endPoint x: 740, endPoint y: 655, distance: 75.3
click at [740, 655] on li "Time Of Day" at bounding box center [771, 662] width 246 height 18
click at [541, 64] on input "When autocomplete results are available use up and down arrows to review and en…" at bounding box center [597, 64] width 324 height 28
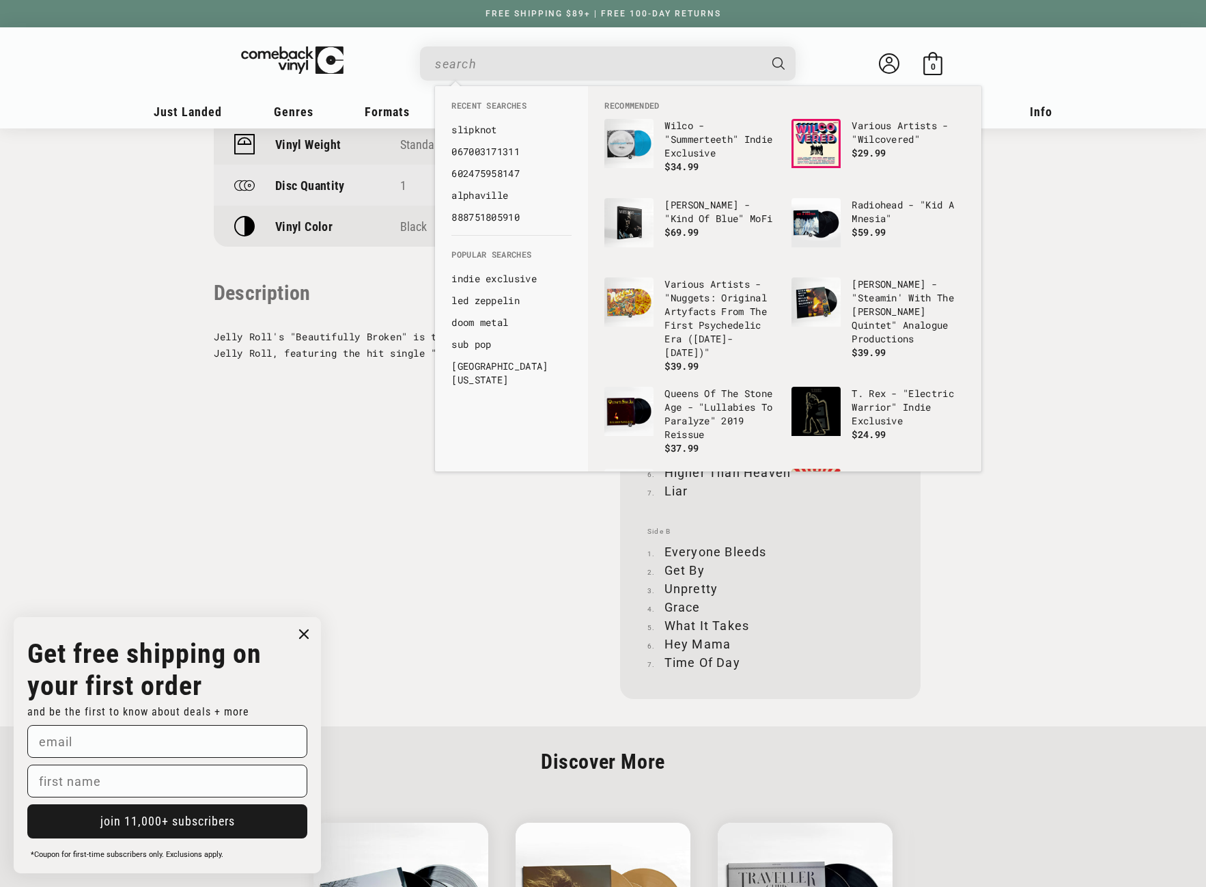
paste input "Nilsson Schmilsson"
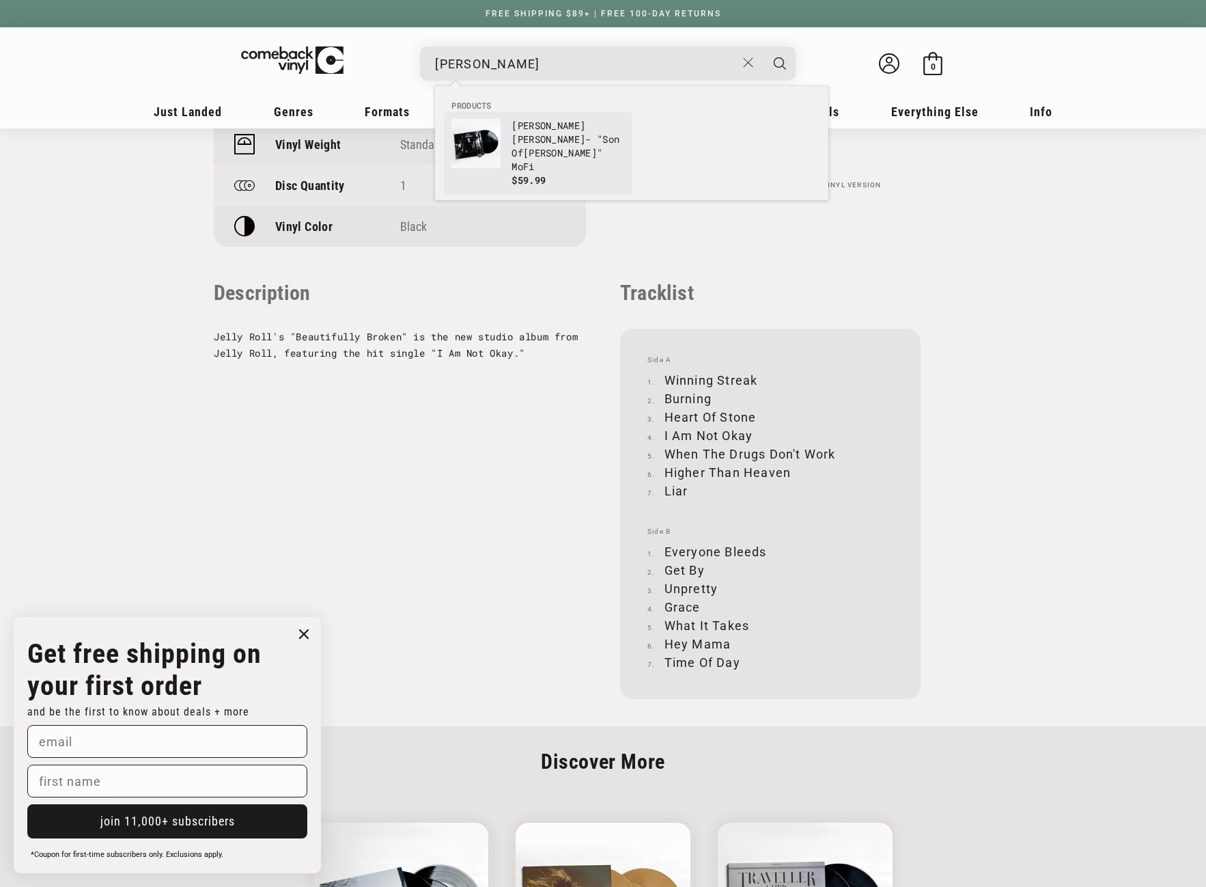
type input "Nilsson Schmilsson"
click at [534, 132] on p "Harry Nilsson - "Son Of Schmilsson " MoFi" at bounding box center [568, 146] width 113 height 55
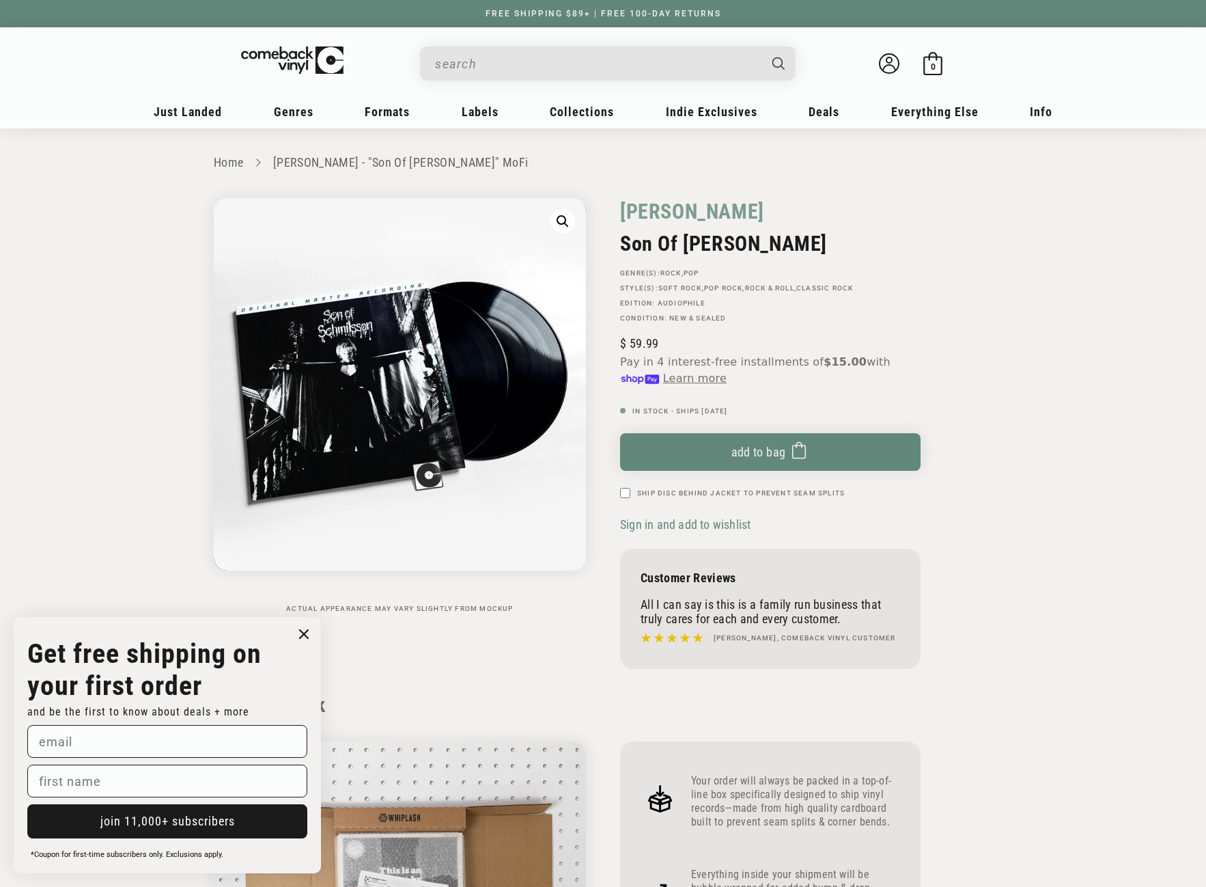
click at [503, 64] on input "When autocomplete results are available use up and down arrows to review and en…" at bounding box center [597, 64] width 324 height 28
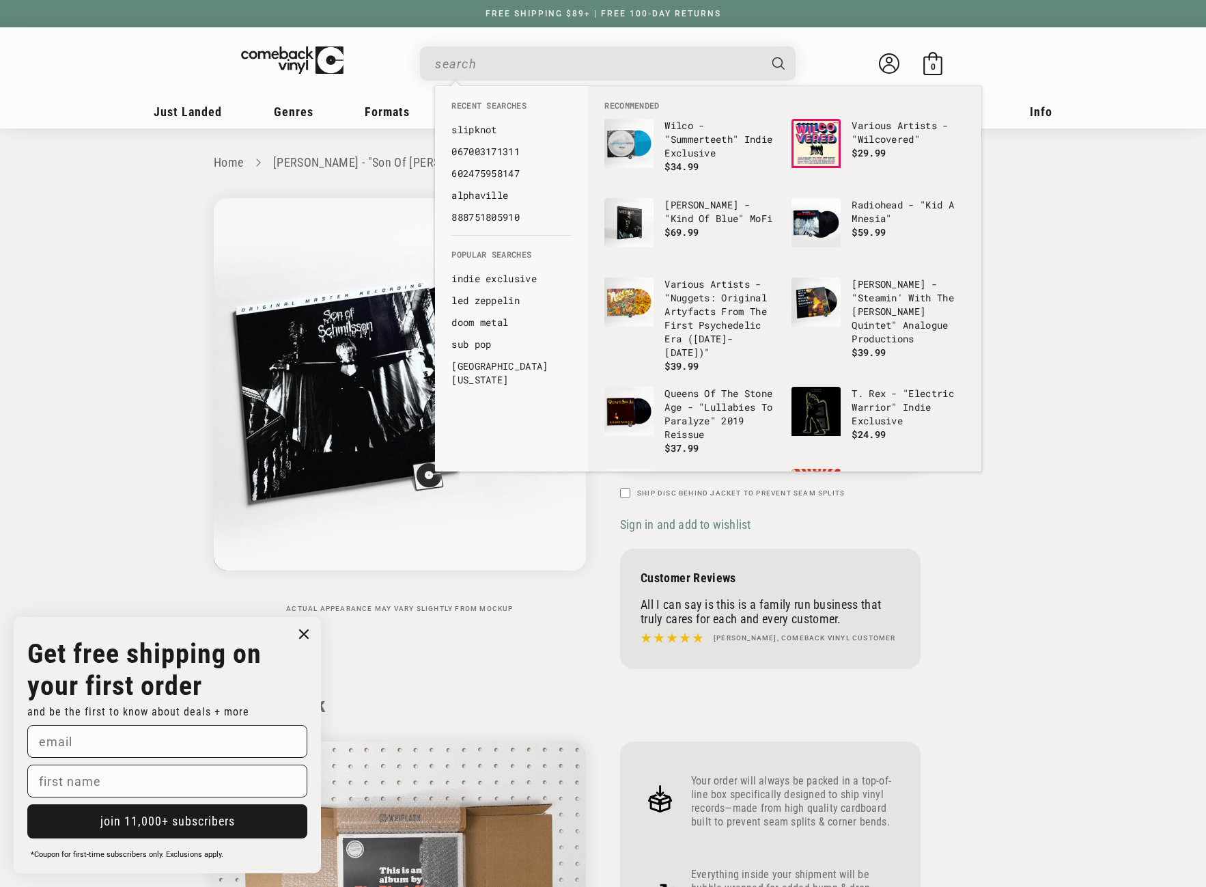
click at [484, 63] on input "When autocomplete results are available use up and down arrows to review and en…" at bounding box center [597, 64] width 324 height 28
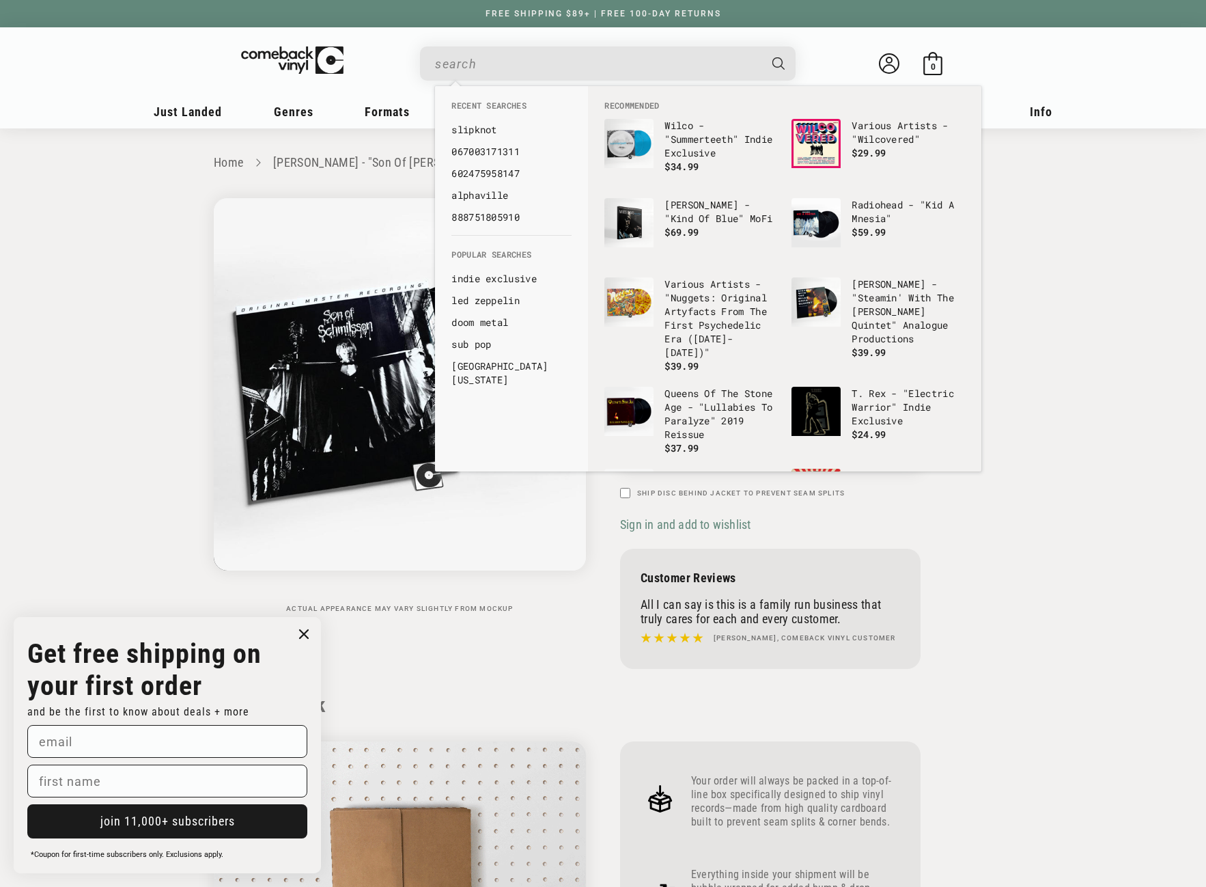
paste input "Nilsson Schmilsson"
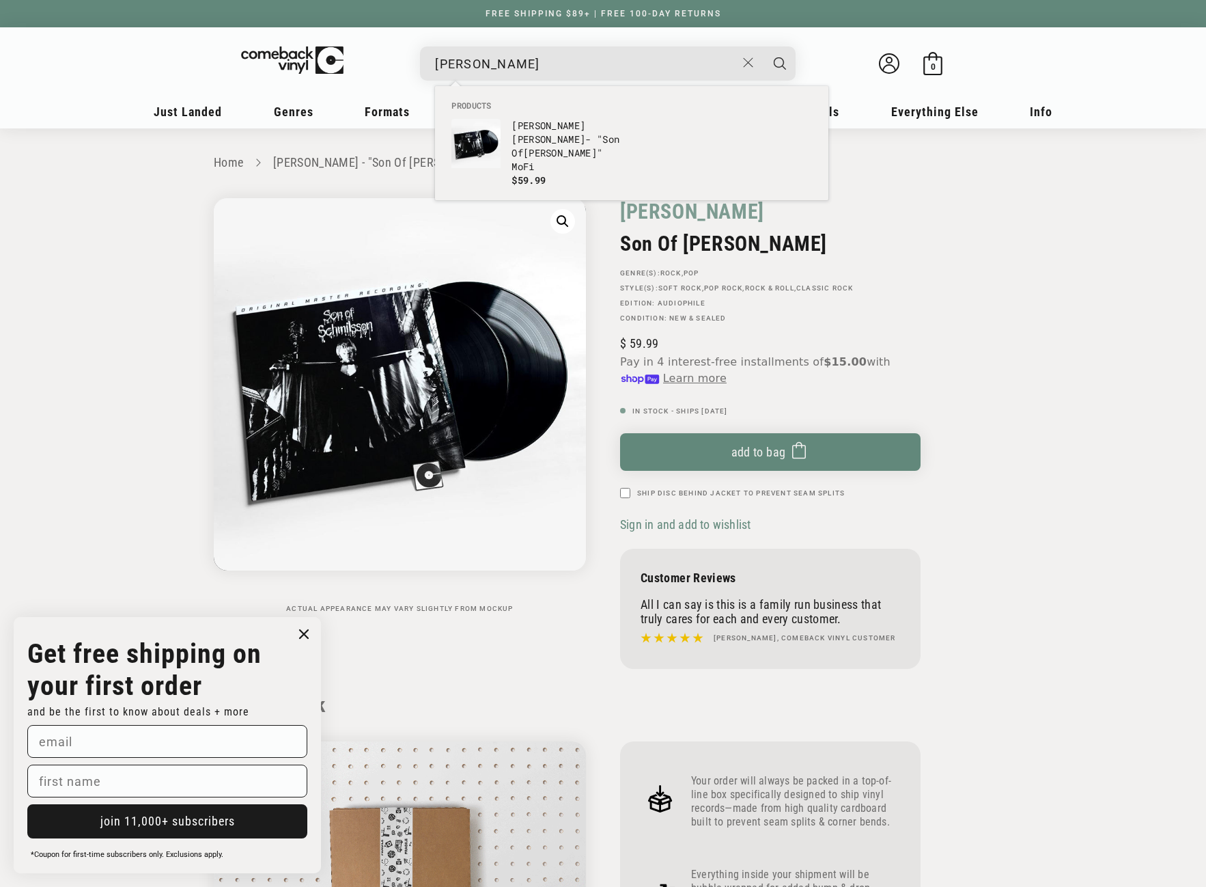
drag, startPoint x: 488, startPoint y: 64, endPoint x: 588, endPoint y: 61, distance: 99.8
click at [588, 61] on input "Nilsson Schmilsson" at bounding box center [585, 64] width 301 height 28
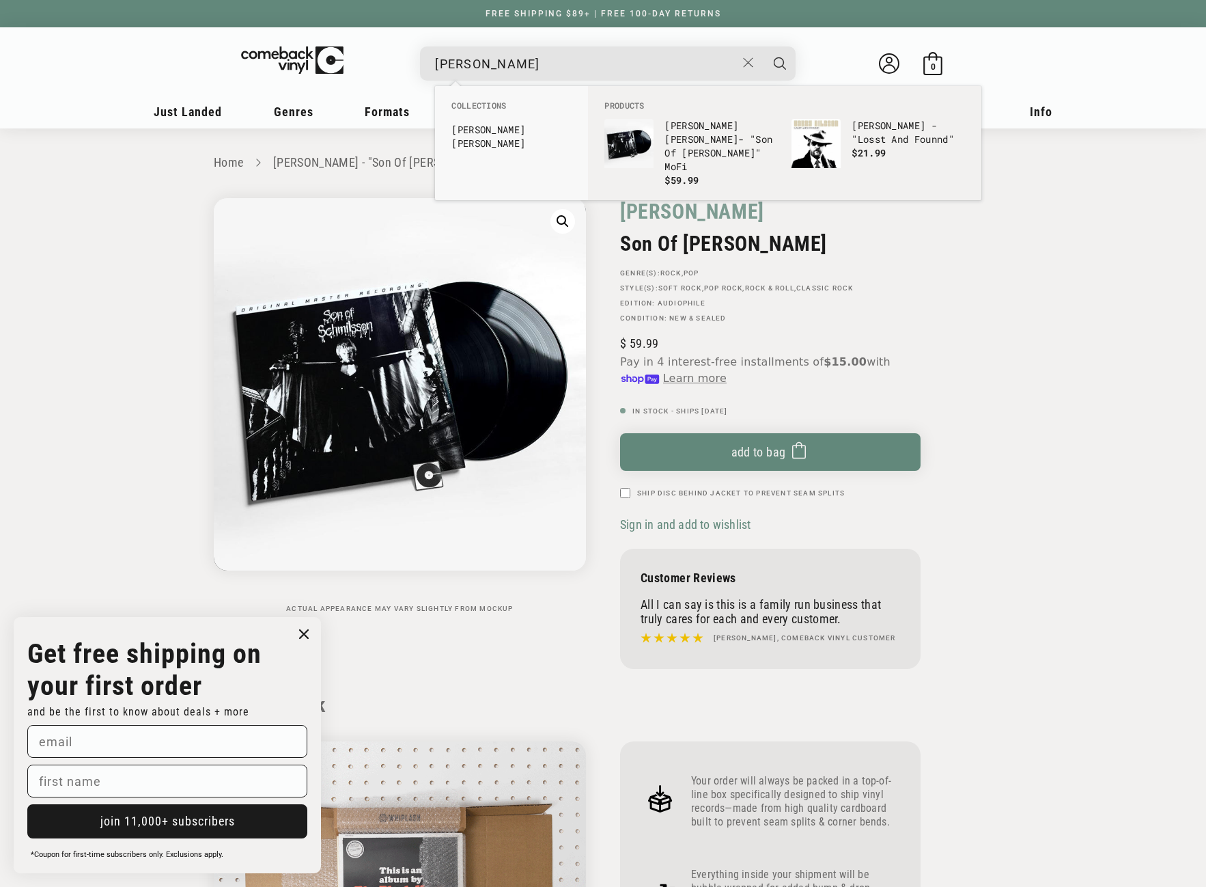
click at [435, 62] on input "Nilsson" at bounding box center [585, 64] width 301 height 28
type input "[PERSON_NAME]"
click at [777, 63] on icon "Search" at bounding box center [780, 63] width 12 height 12
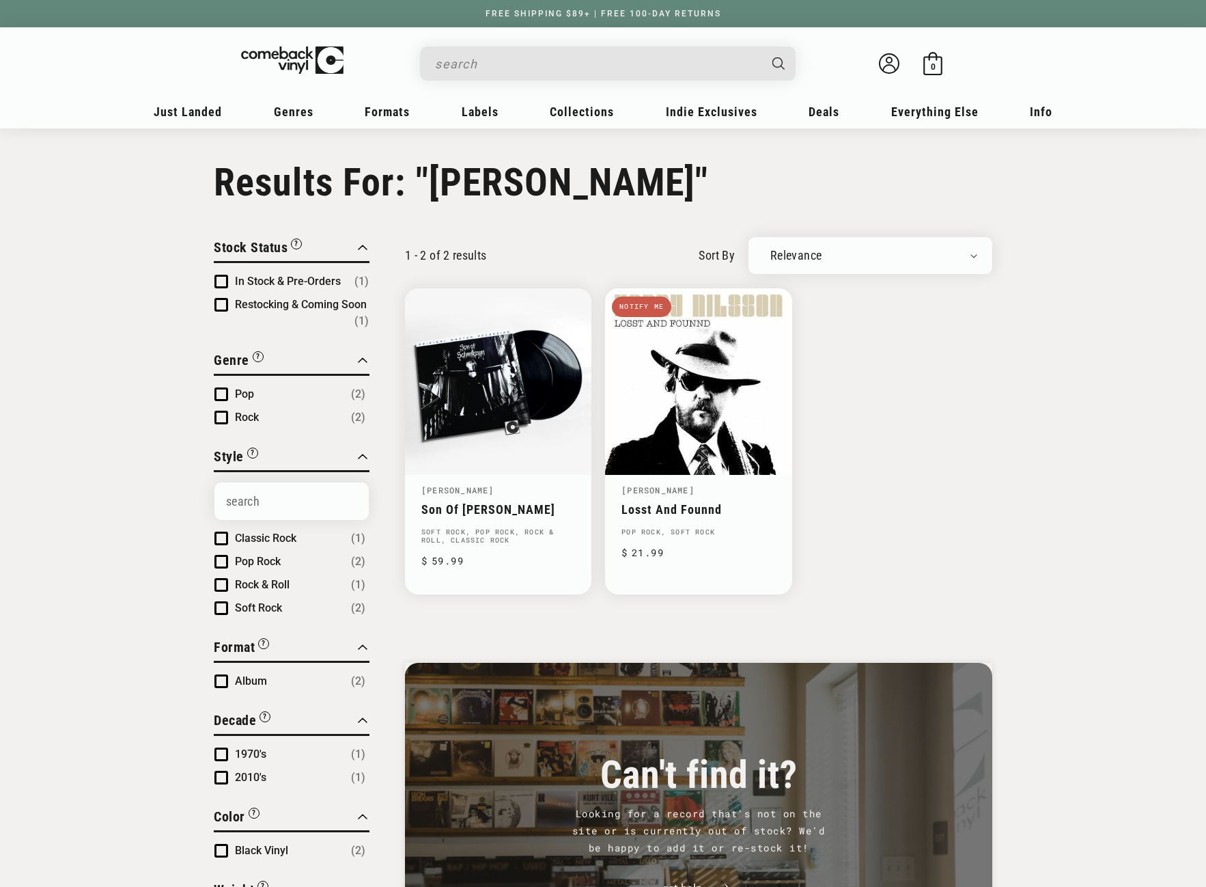
type input "[PERSON_NAME]"
